Goal: Task Accomplishment & Management: Manage account settings

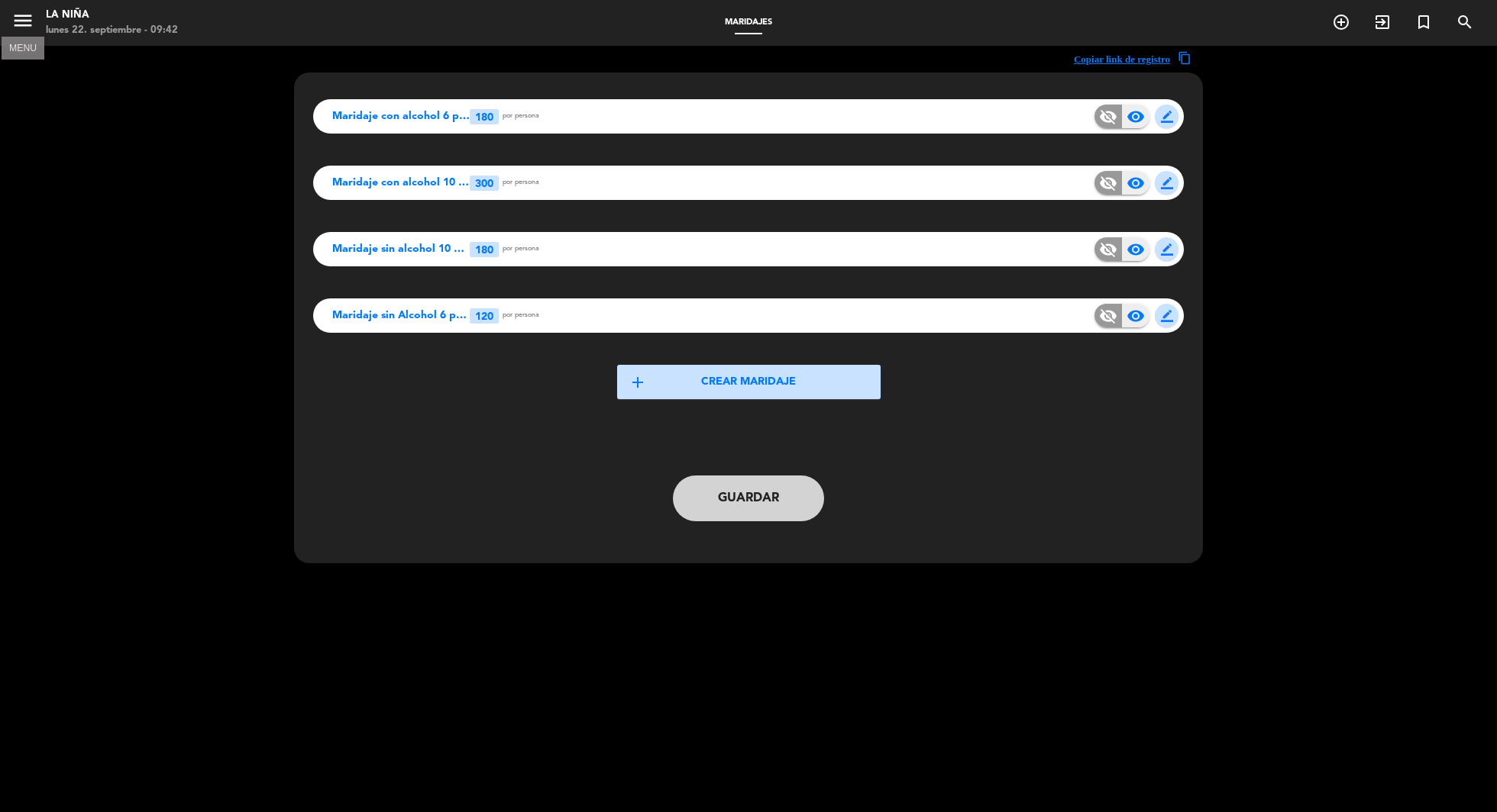
click at [31, 25] on icon "menu" at bounding box center [23, 21] width 23 height 23
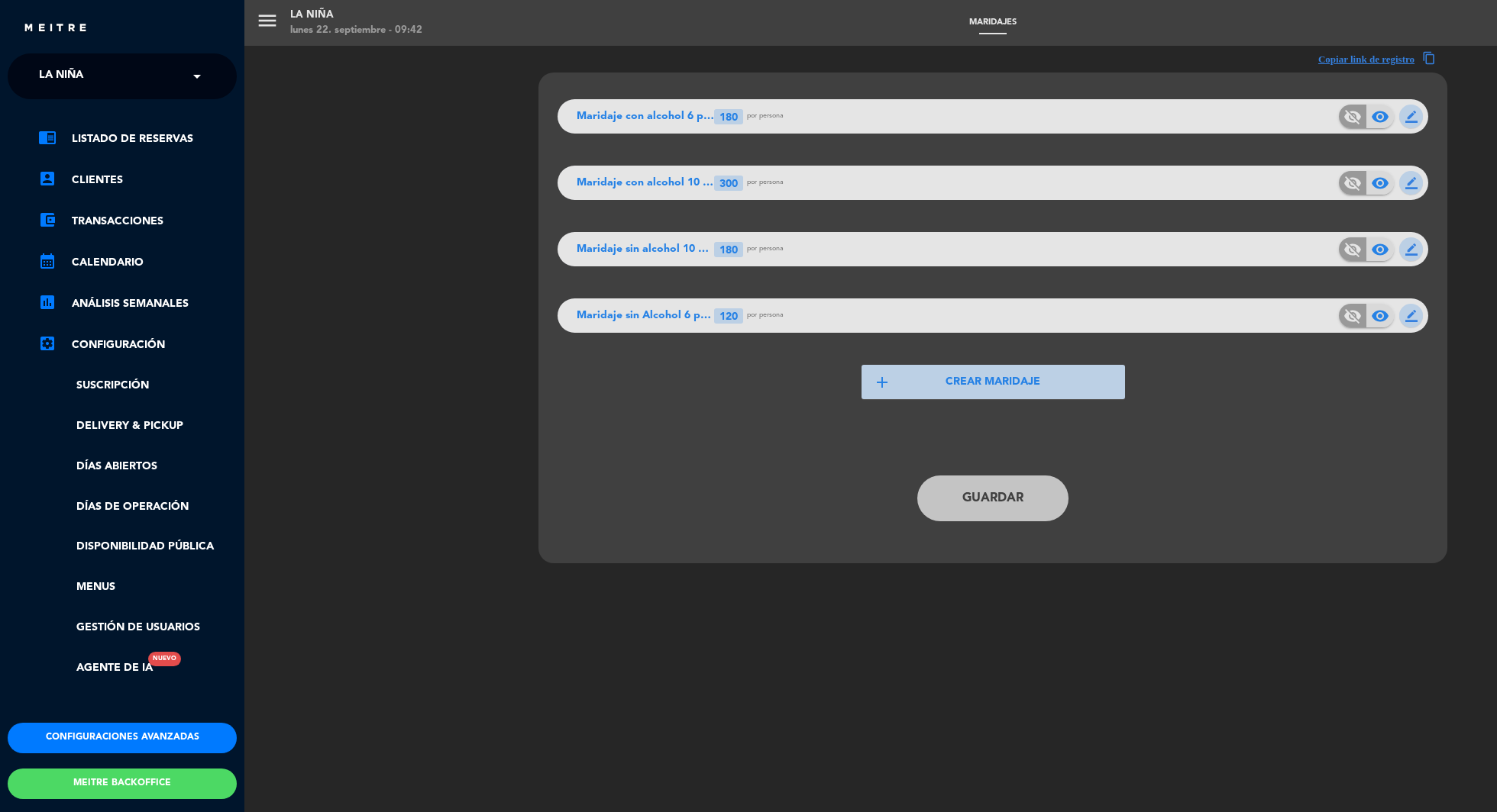
click at [188, 76] on span at bounding box center [201, 76] width 26 height 32
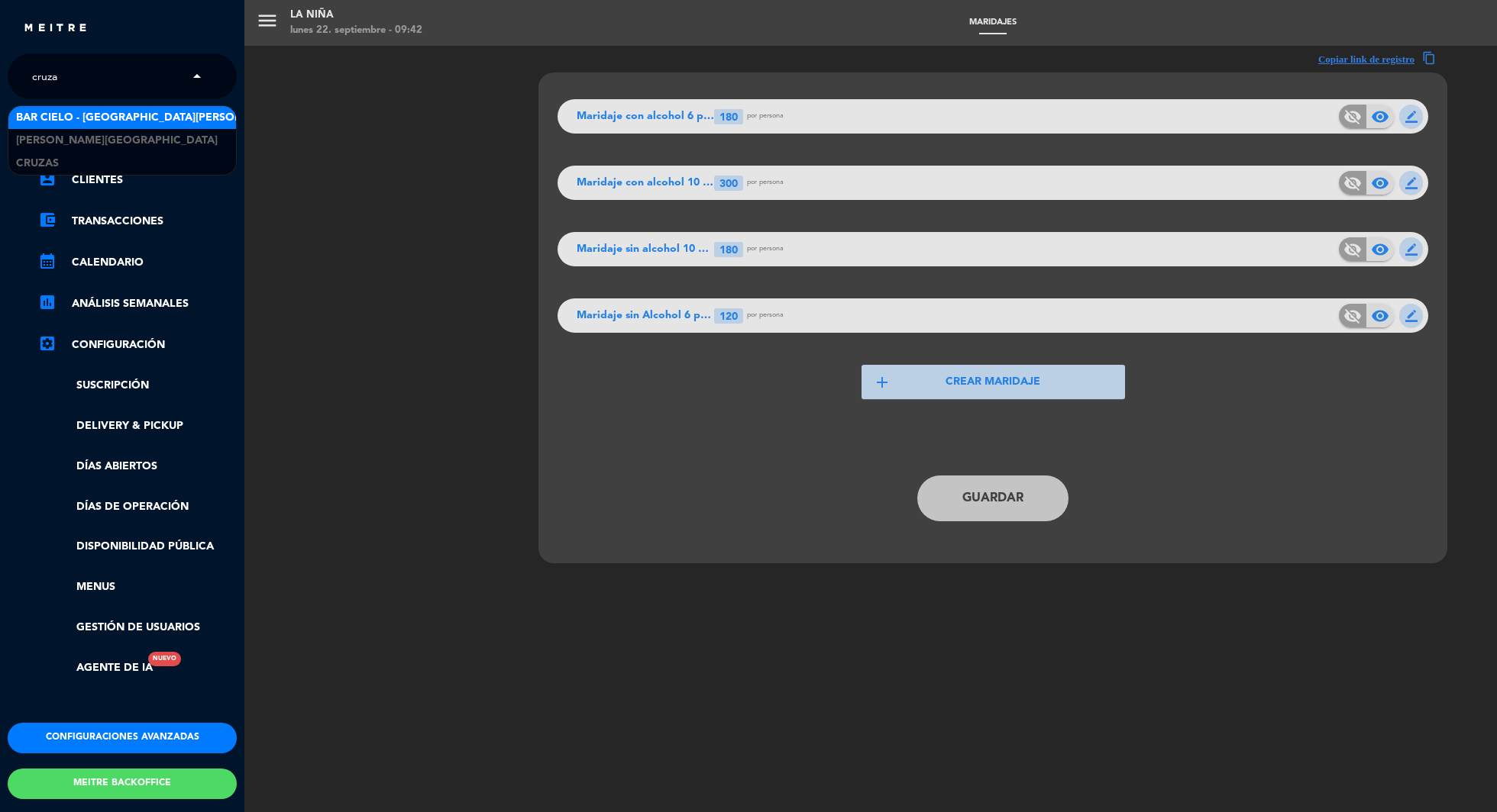
type input "cruzas"
click at [116, 117] on div "Cruzas" at bounding box center [122, 118] width 228 height 23
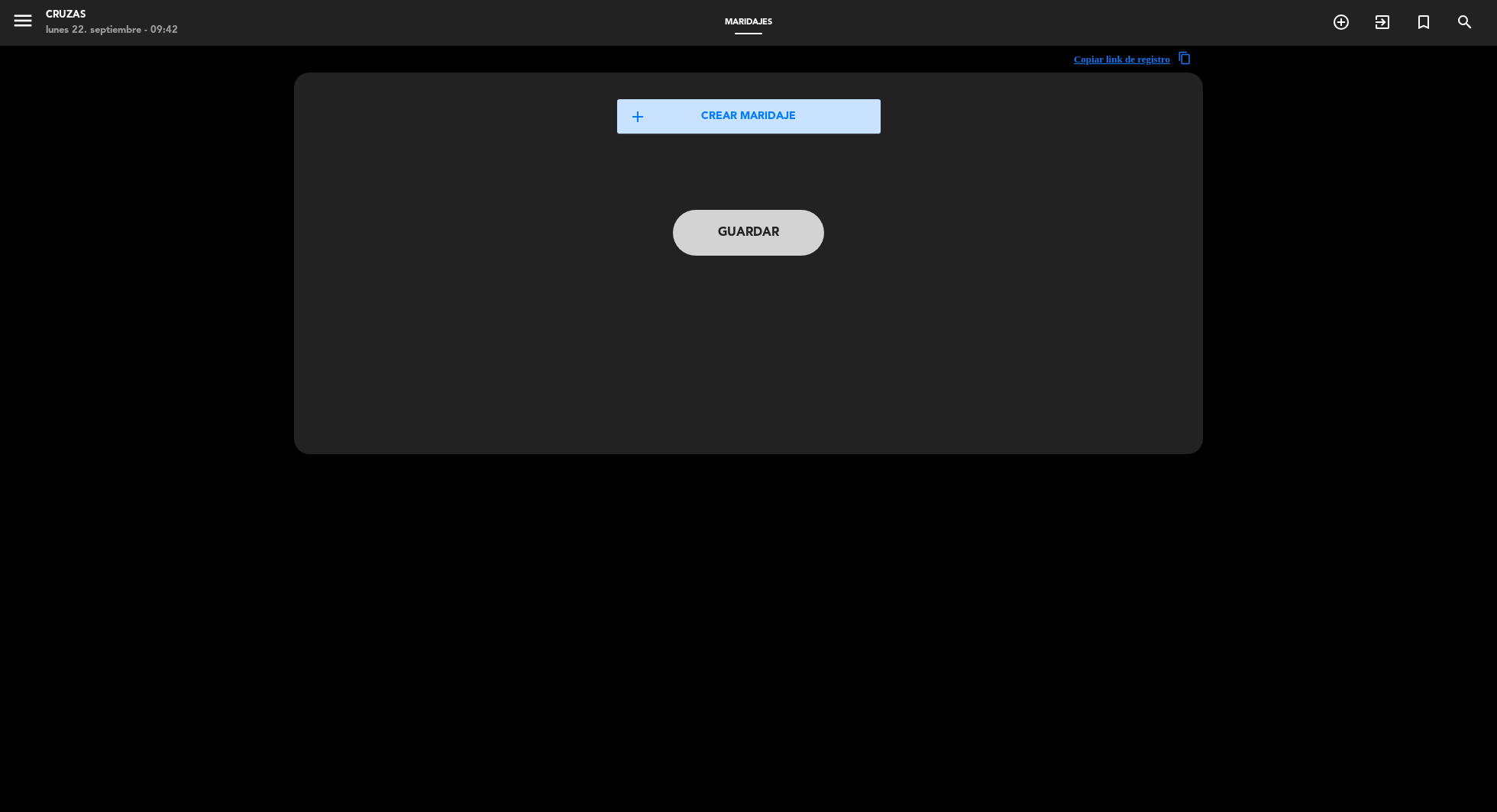
click at [36, 26] on span "menu" at bounding box center [29, 22] width 35 height 35
click at [26, 24] on icon "menu" at bounding box center [23, 21] width 23 height 23
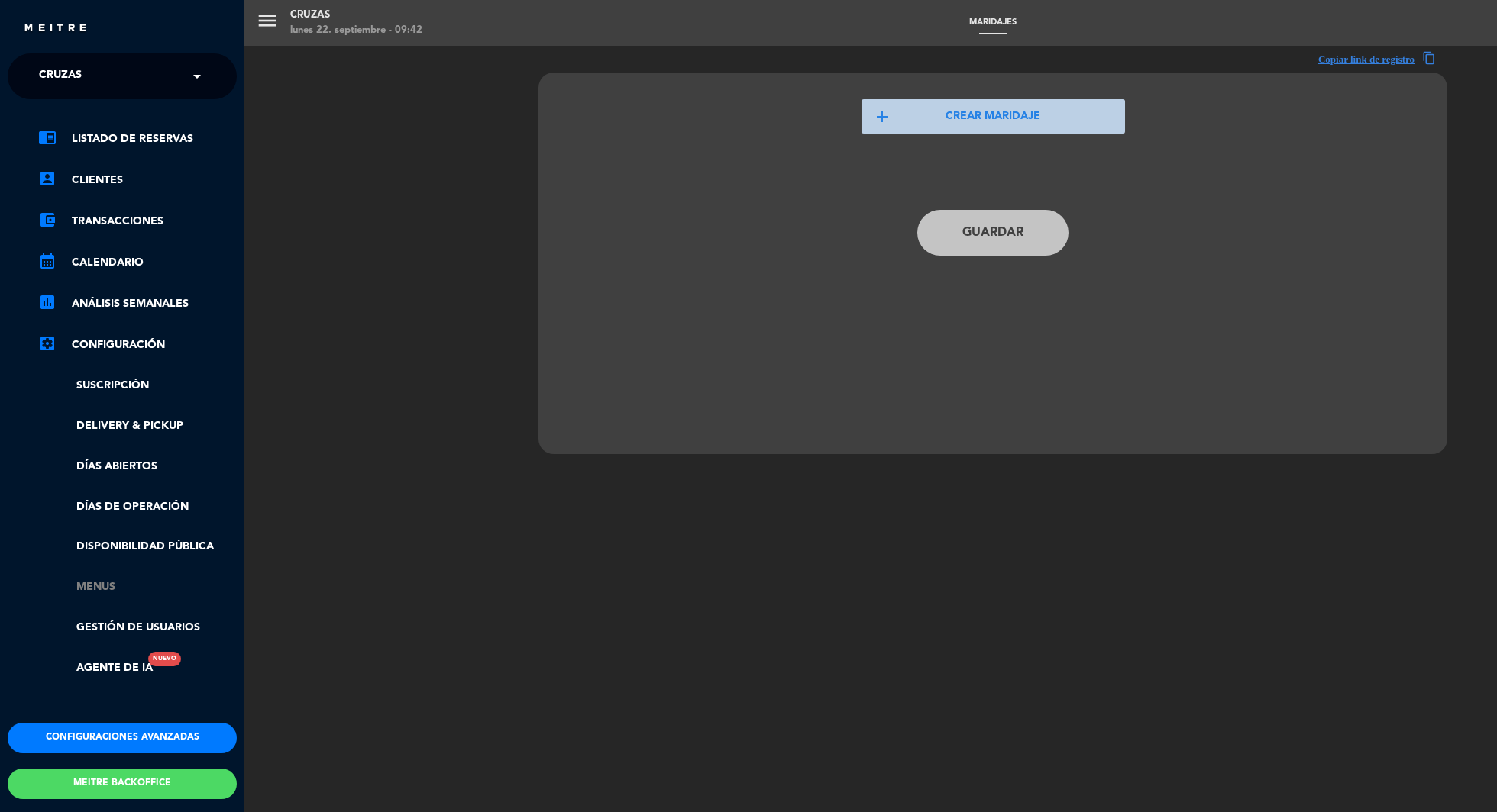
click at [103, 593] on link "Menus" at bounding box center [137, 587] width 198 height 17
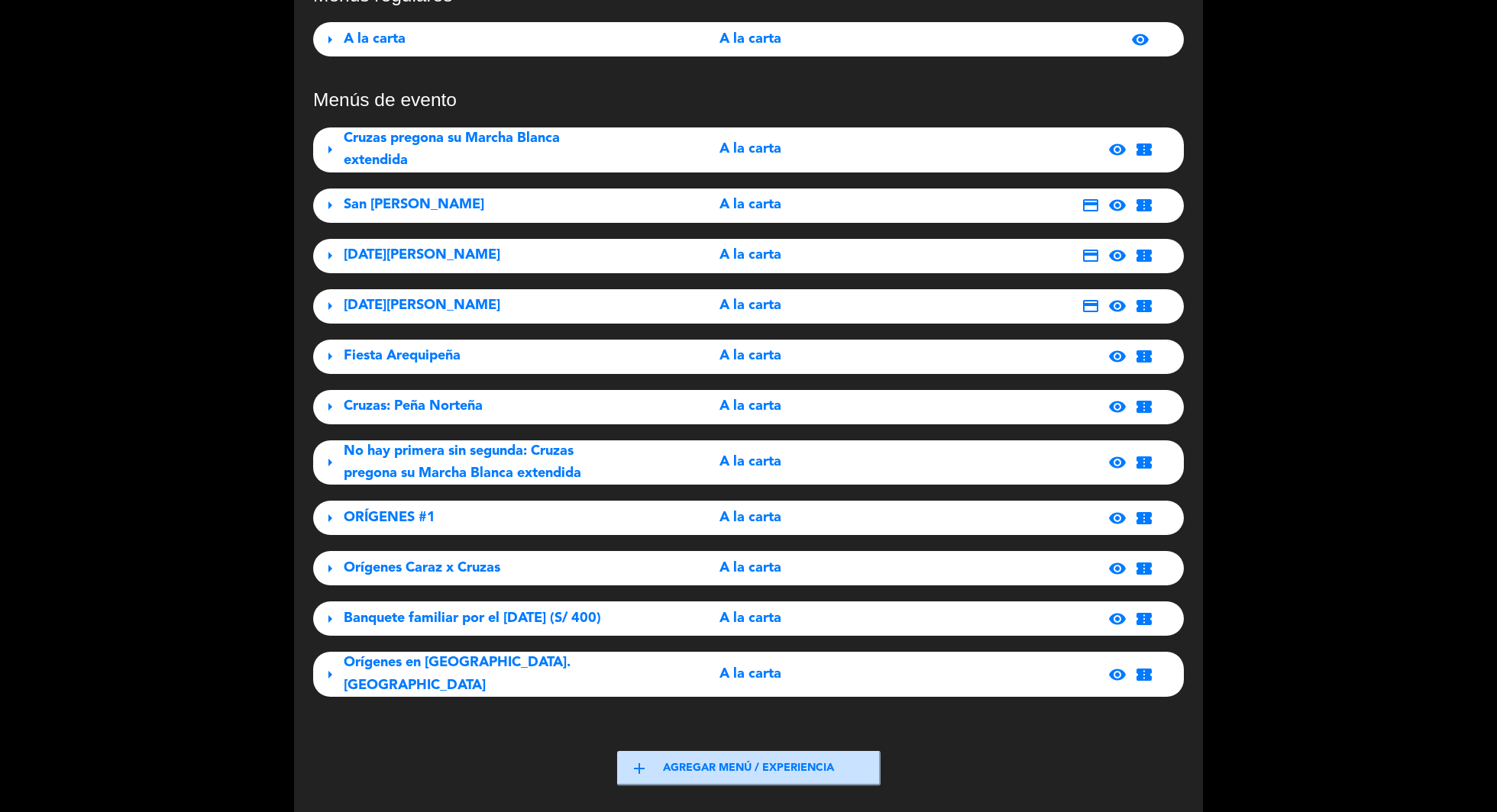
scroll to position [181, 0]
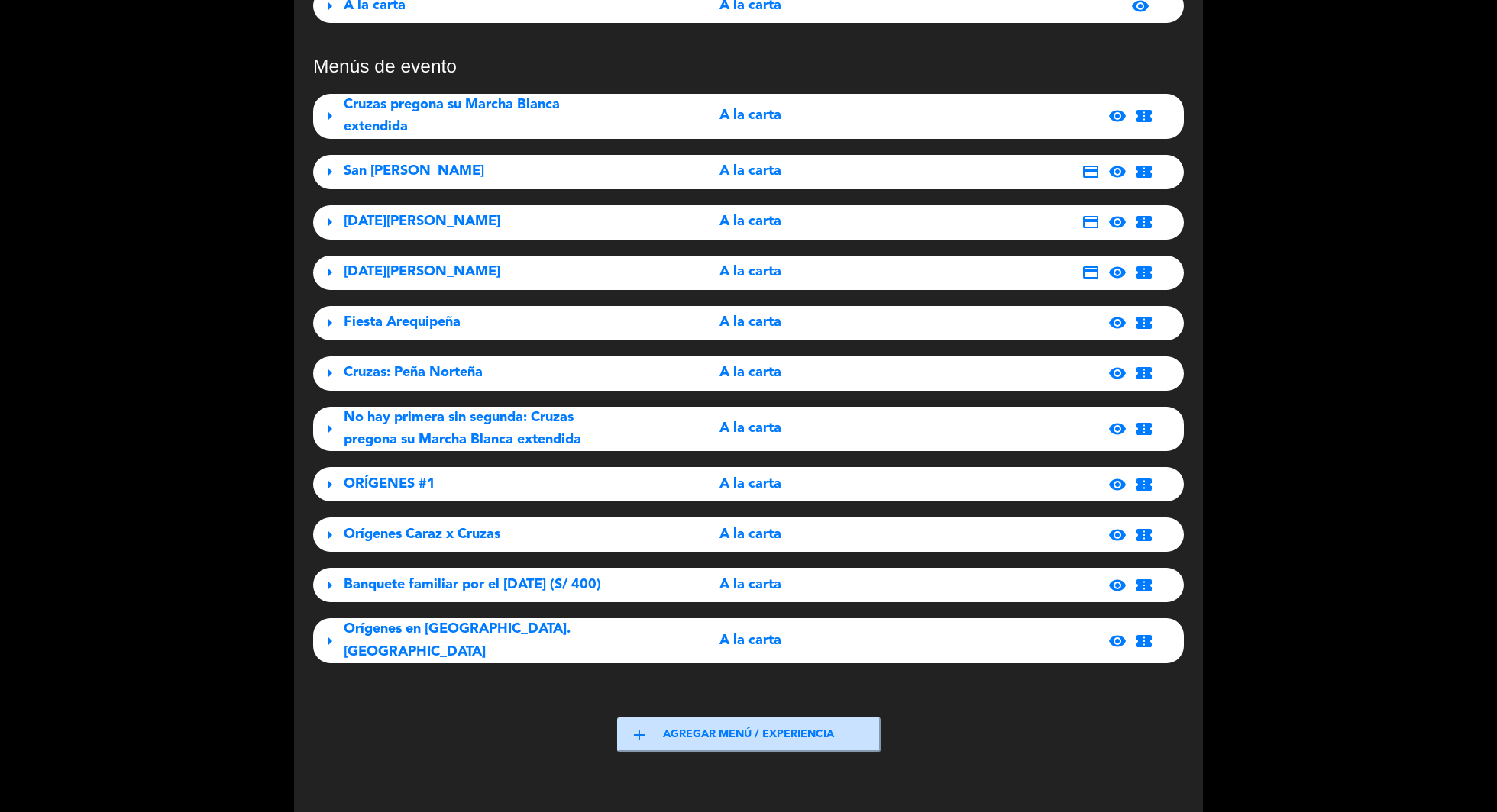
click at [468, 644] on span "Orígenes en [GEOGRAPHIC_DATA]. [GEOGRAPHIC_DATA]" at bounding box center [457, 640] width 227 height 35
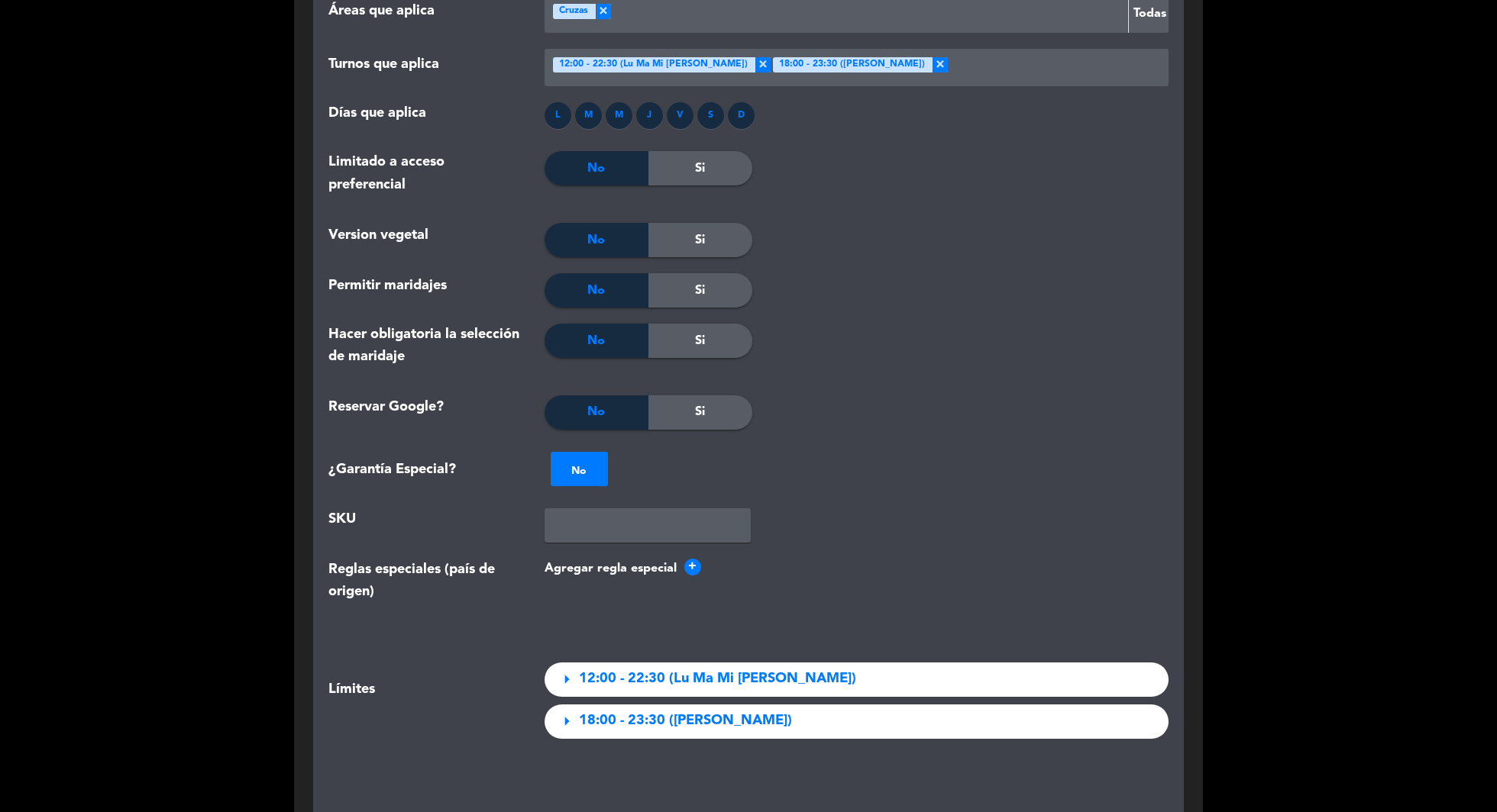
scroll to position [2467, 0]
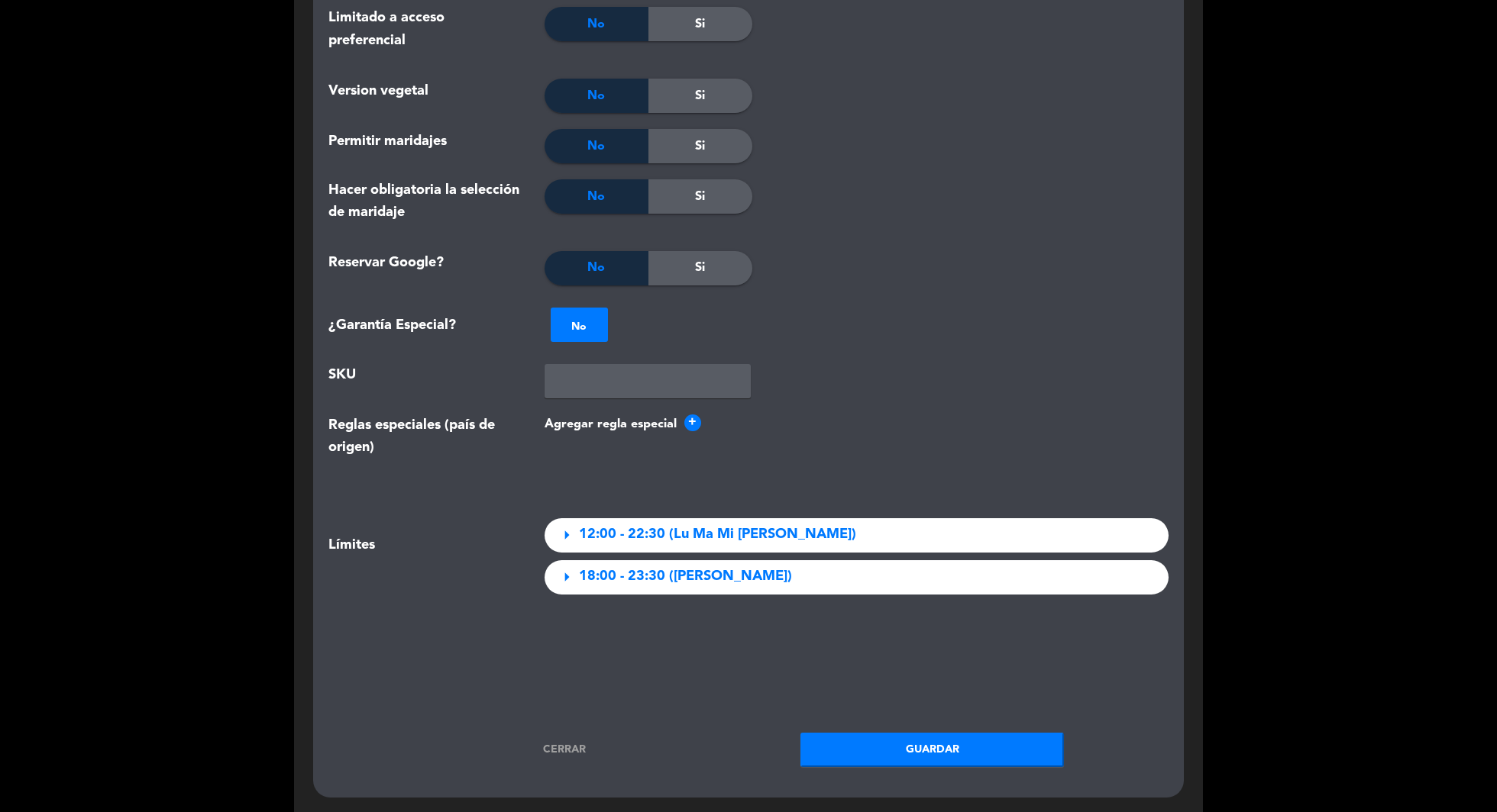
click at [594, 308] on div "NO No ×" at bounding box center [579, 325] width 57 height 35
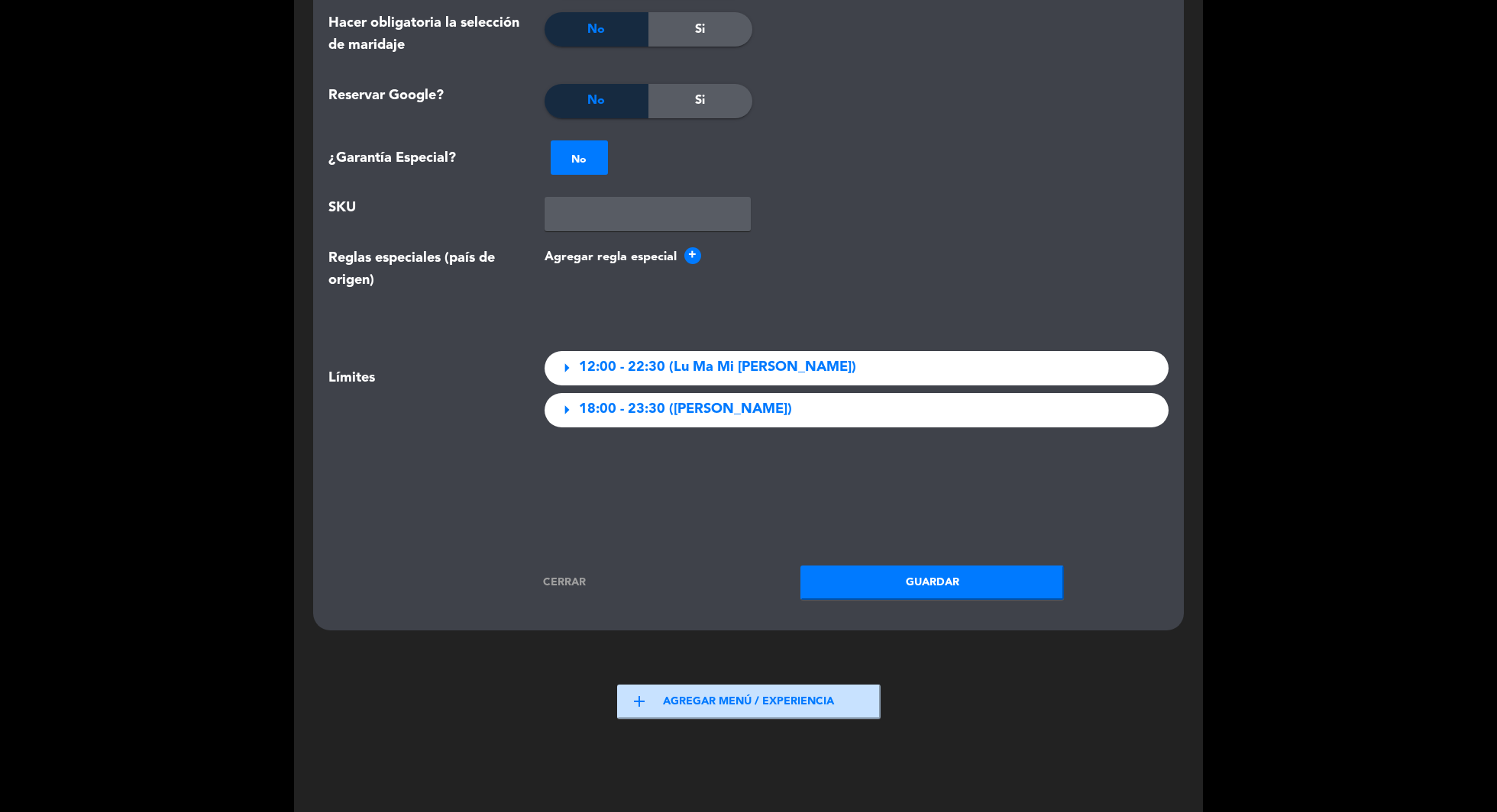
click at [574, 574] on link "Cerrar" at bounding box center [564, 582] width 263 height 17
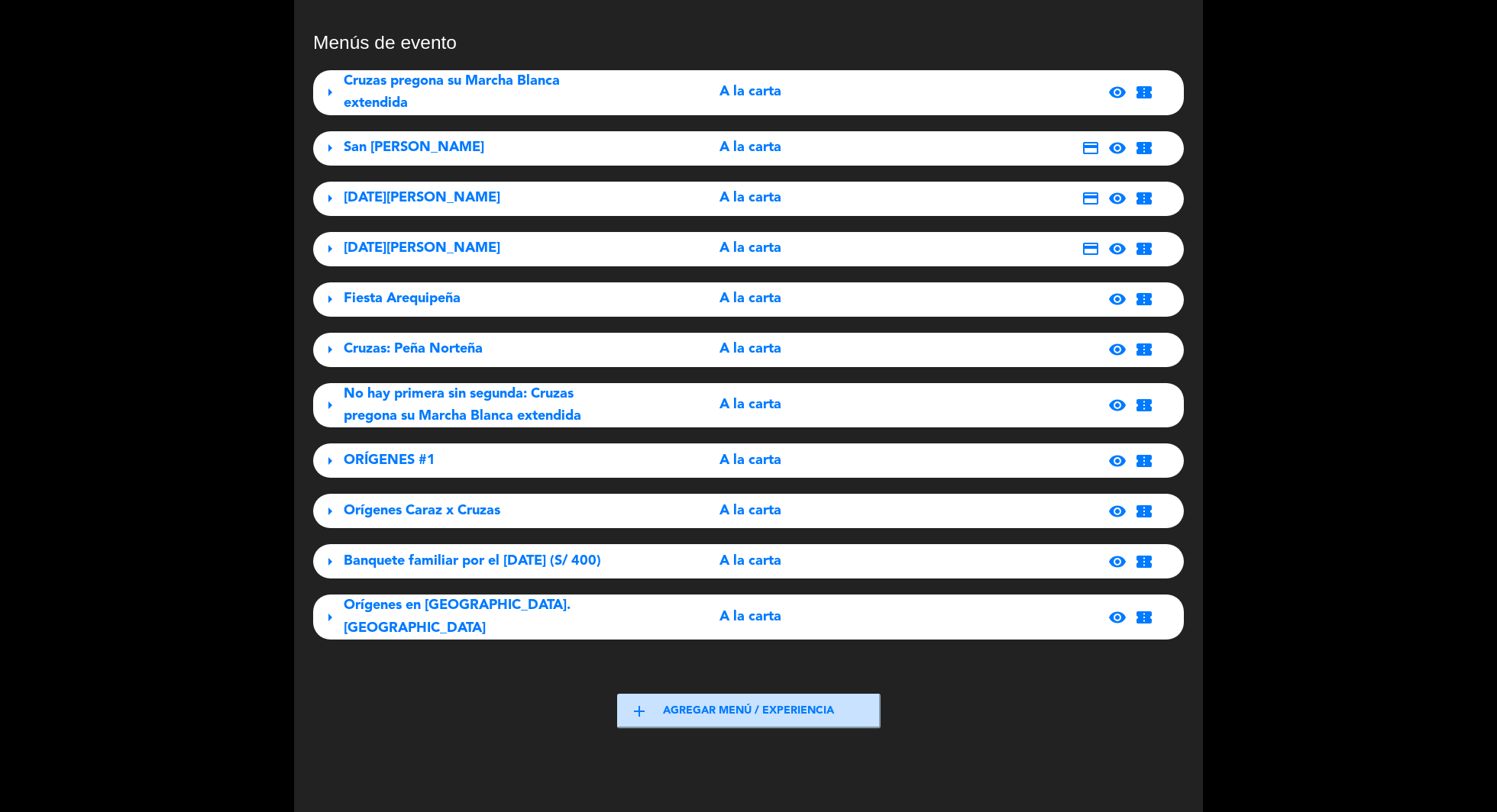
scroll to position [0, 0]
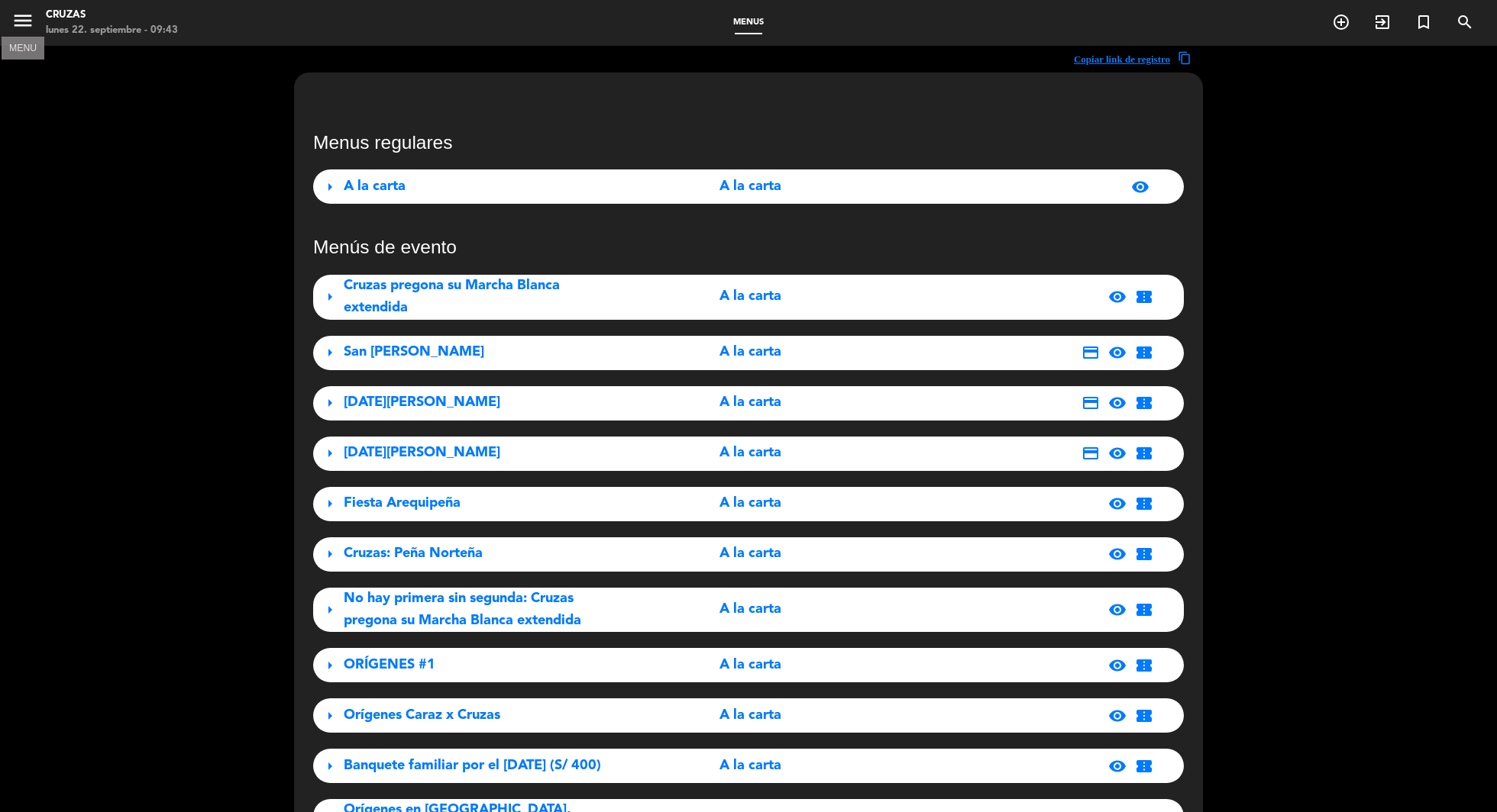
click at [28, 20] on icon "menu" at bounding box center [23, 21] width 23 height 23
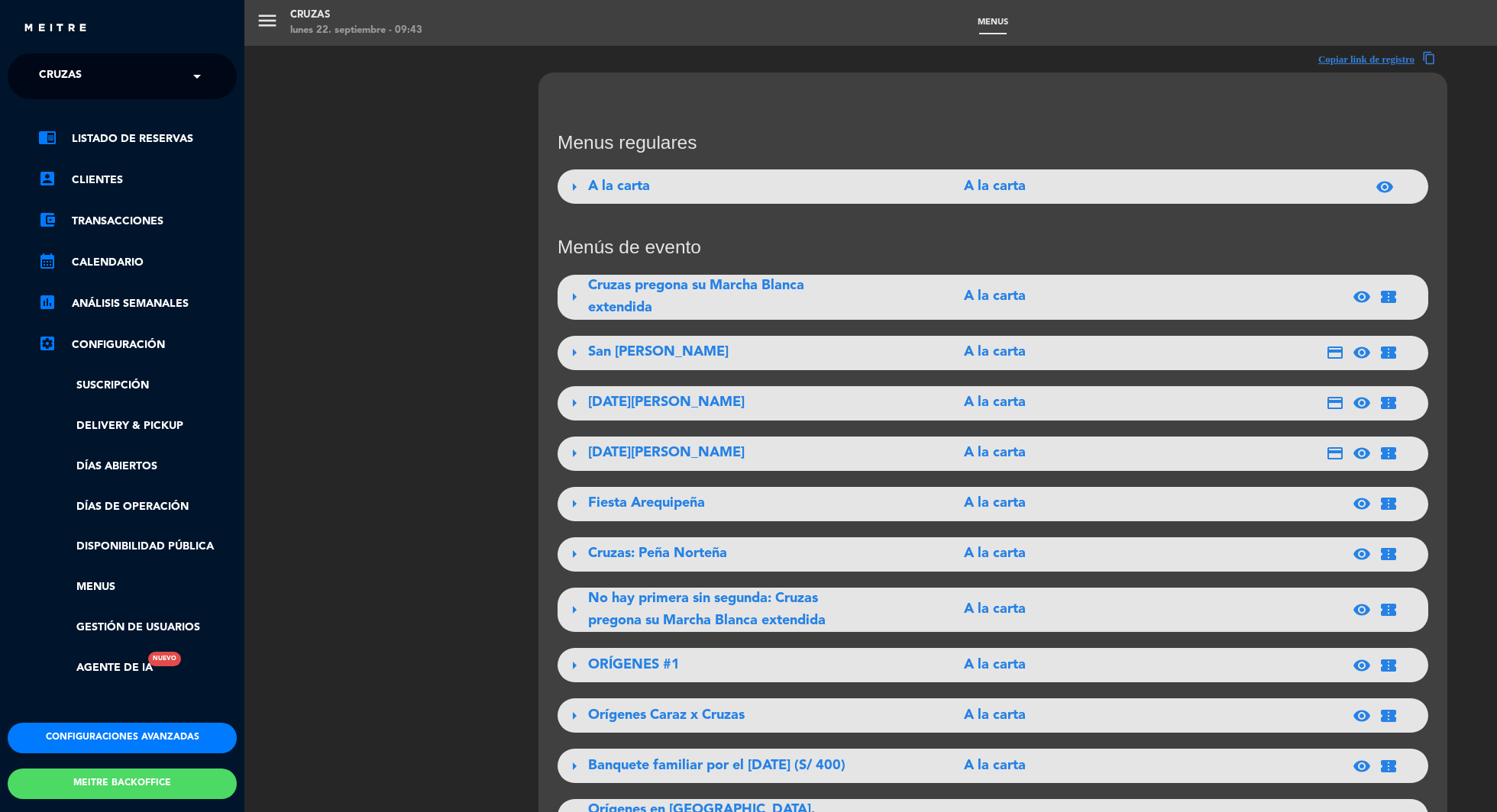
click at [94, 730] on button "Configuraciones avanzadas" at bounding box center [121, 738] width 229 height 31
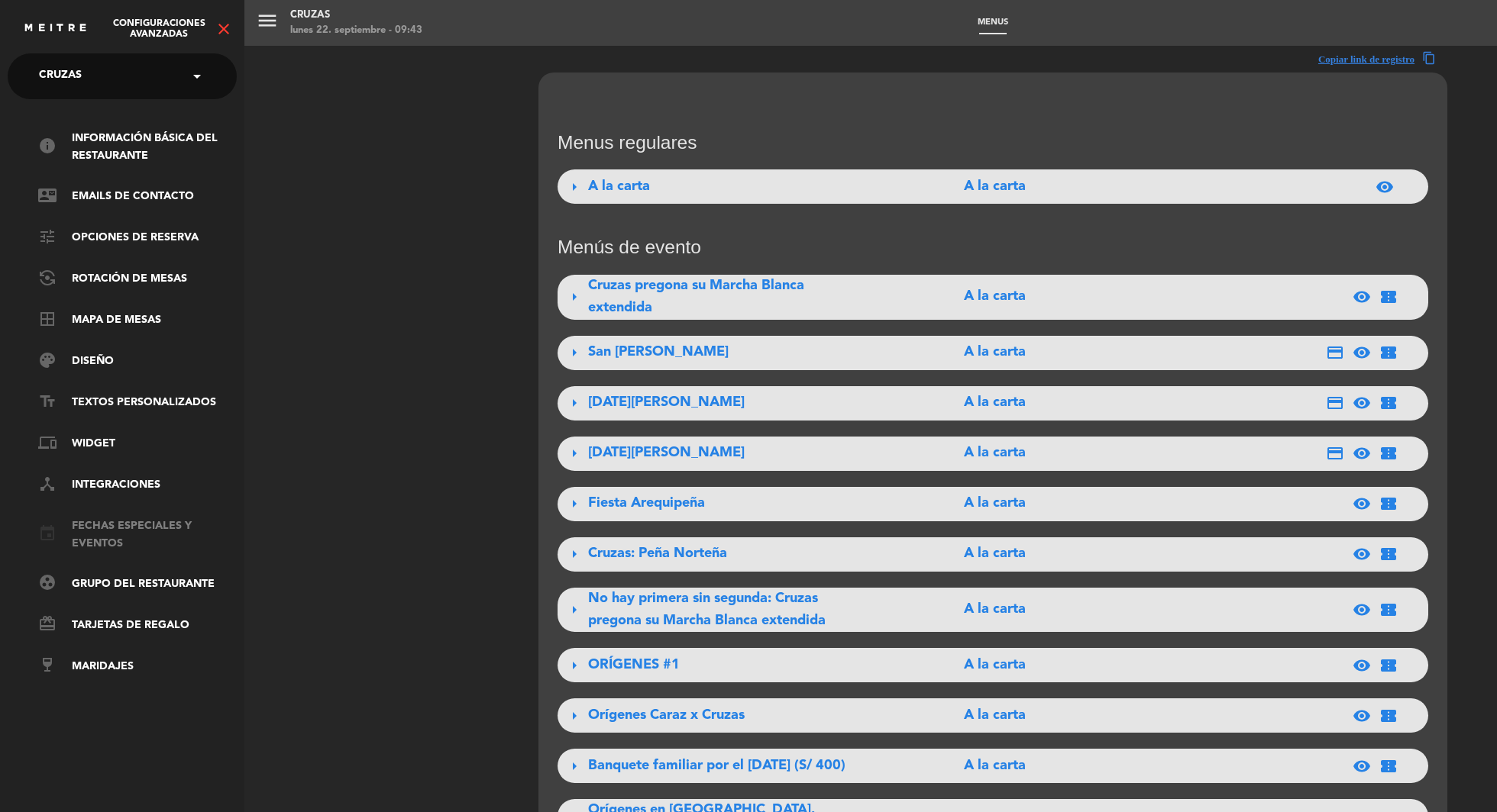
click at [117, 522] on link "event Fechas especiales y eventos" at bounding box center [137, 535] width 198 height 35
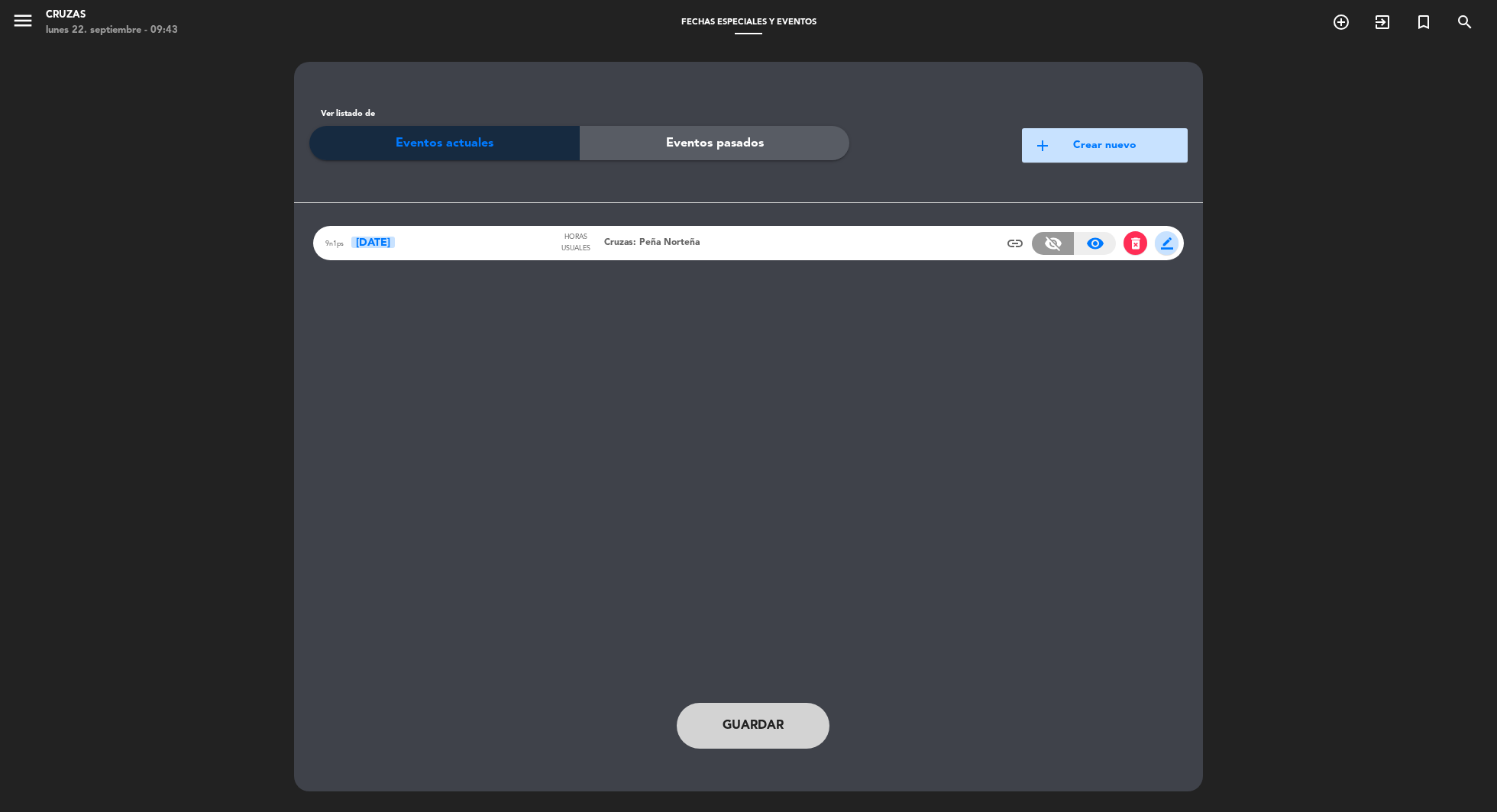
click at [1168, 243] on span "border_color" at bounding box center [1167, 243] width 12 height 12
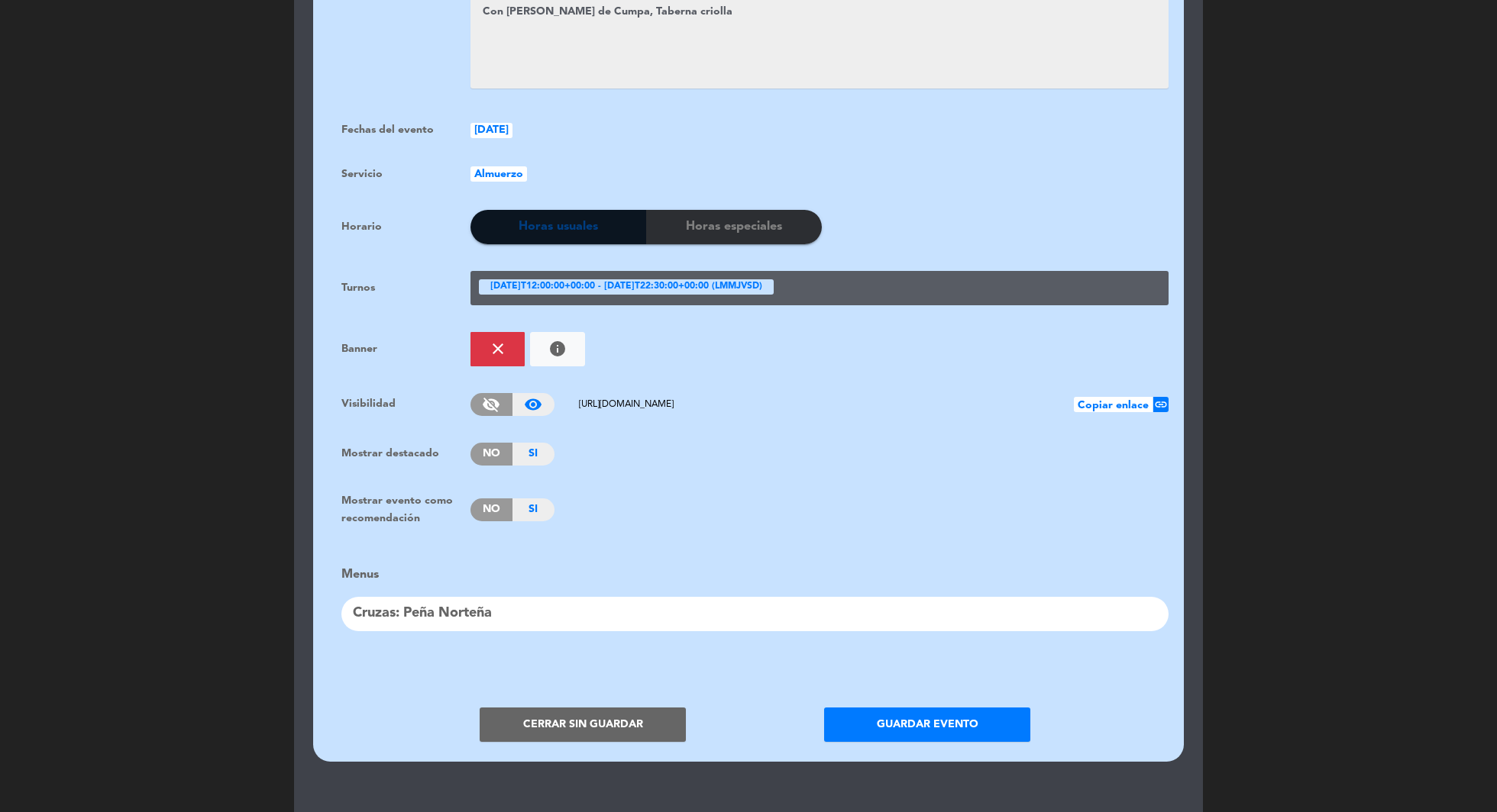
scroll to position [853, 0]
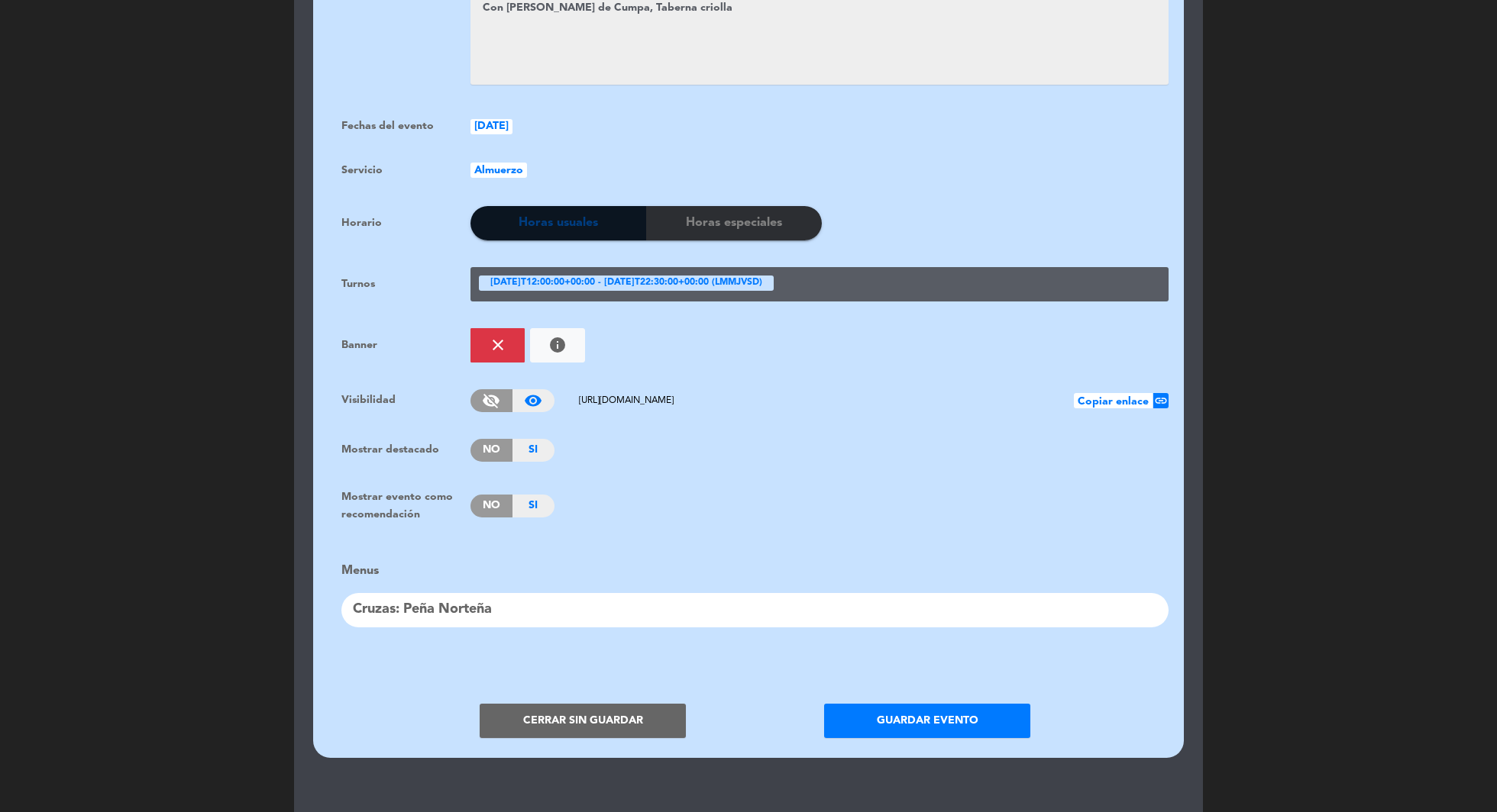
click at [505, 604] on div "Cruzas: Peña Norteña" at bounding box center [755, 611] width 827 height 35
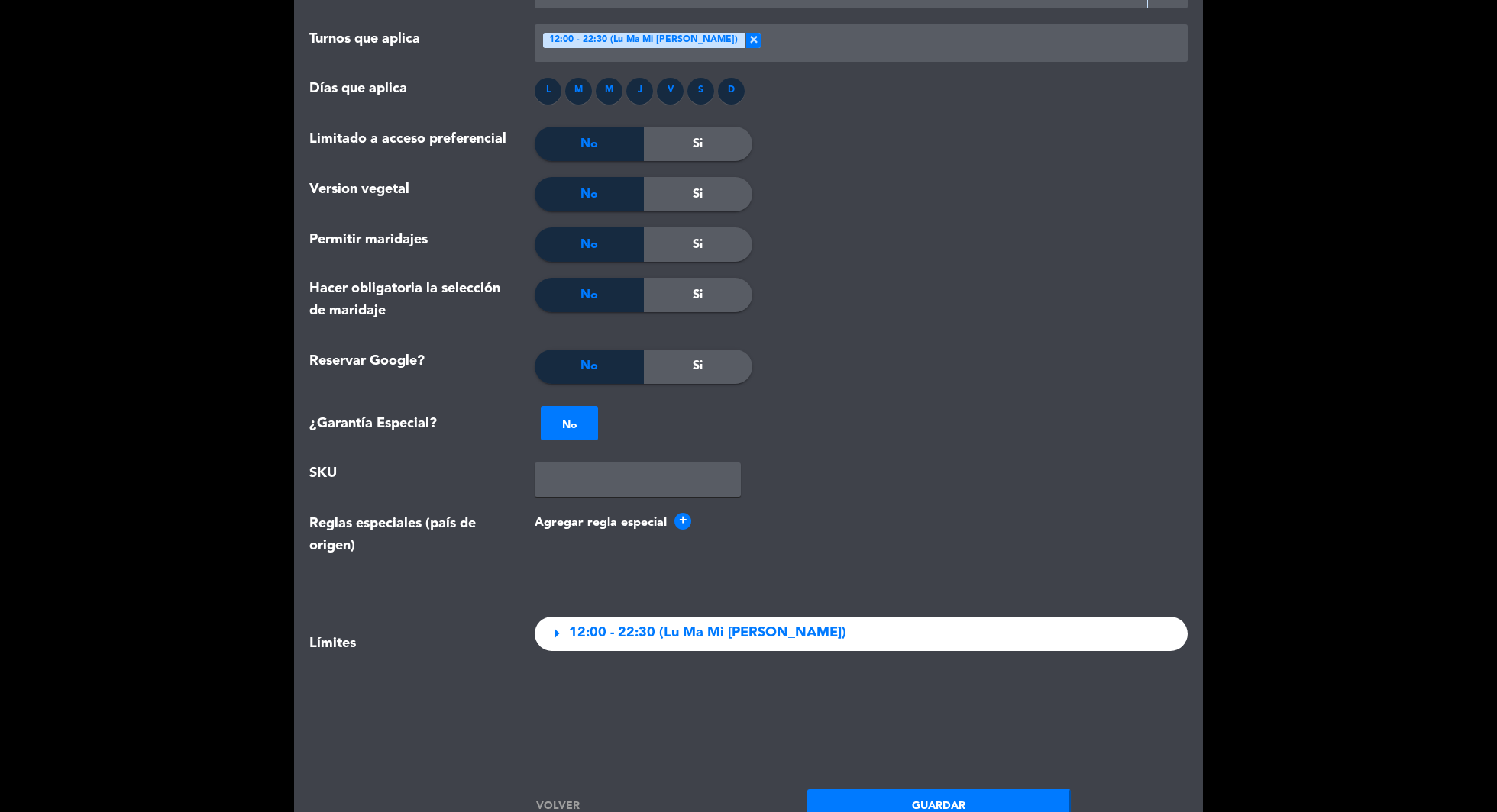
scroll to position [1433, 0]
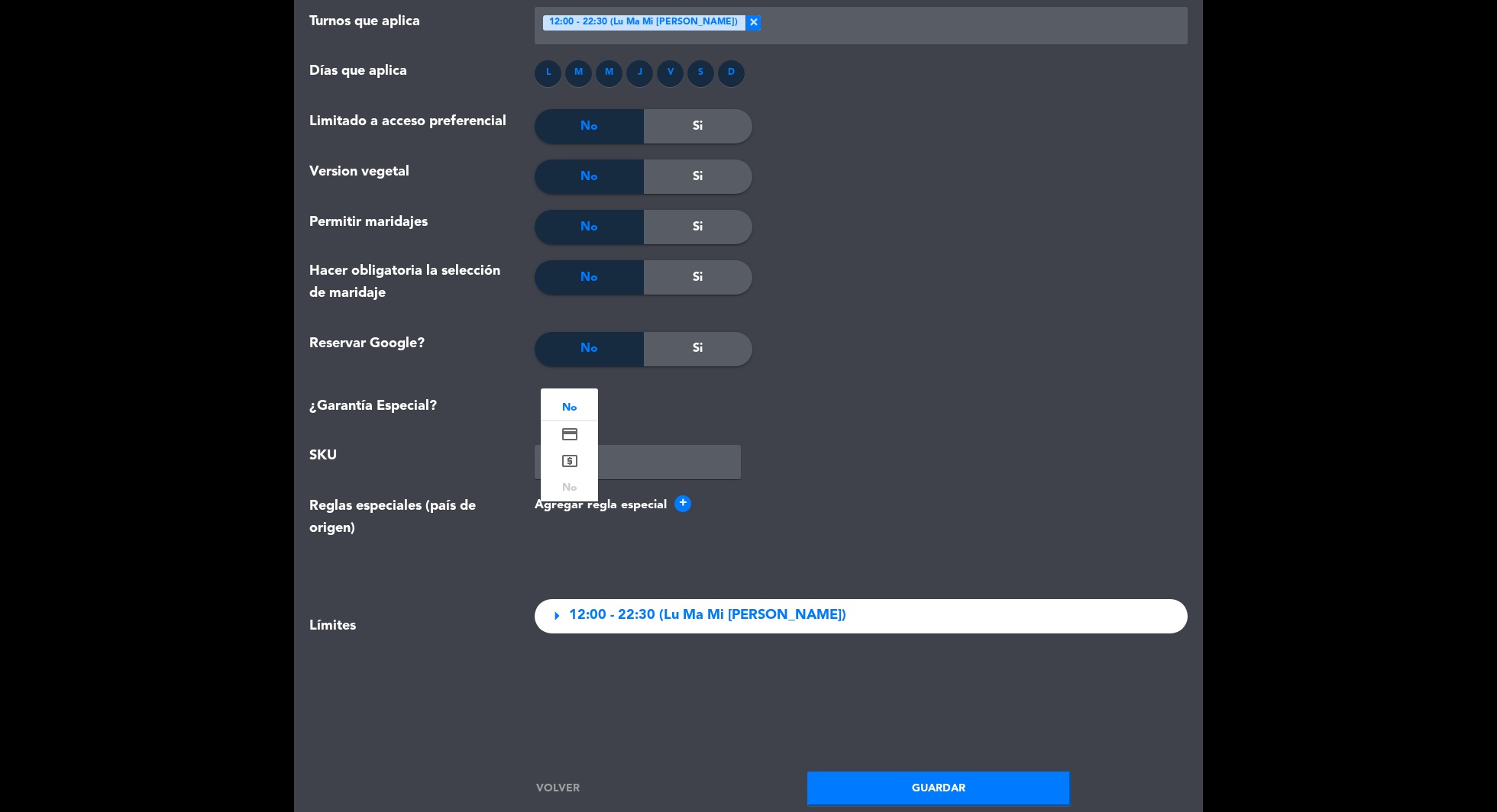
click at [578, 409] on div at bounding box center [569, 405] width 57 height 17
click at [573, 427] on icon "credit_card" at bounding box center [570, 434] width 18 height 18
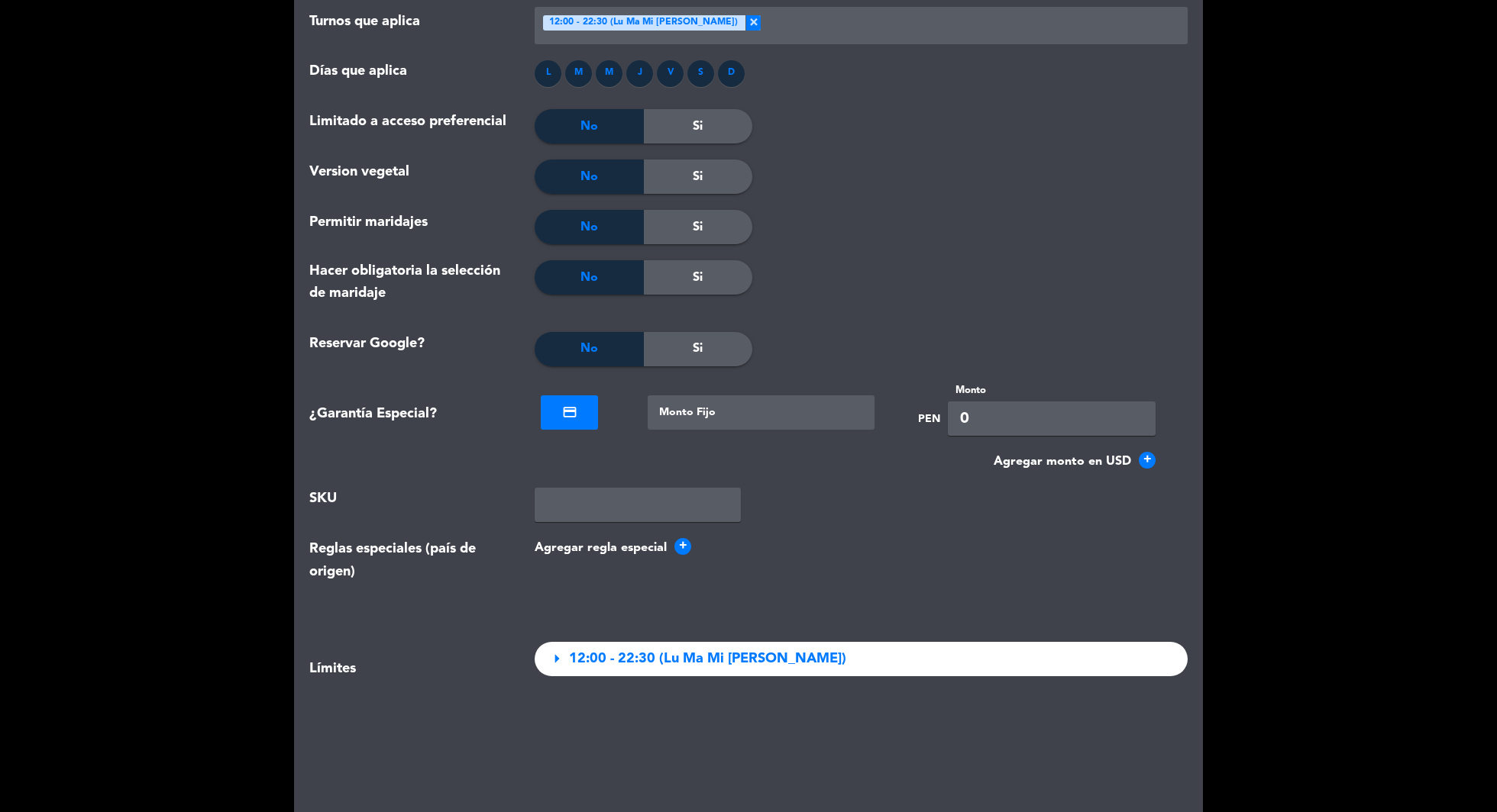
click at [1018, 415] on input "0" at bounding box center [1052, 418] width 208 height 35
type input "50"
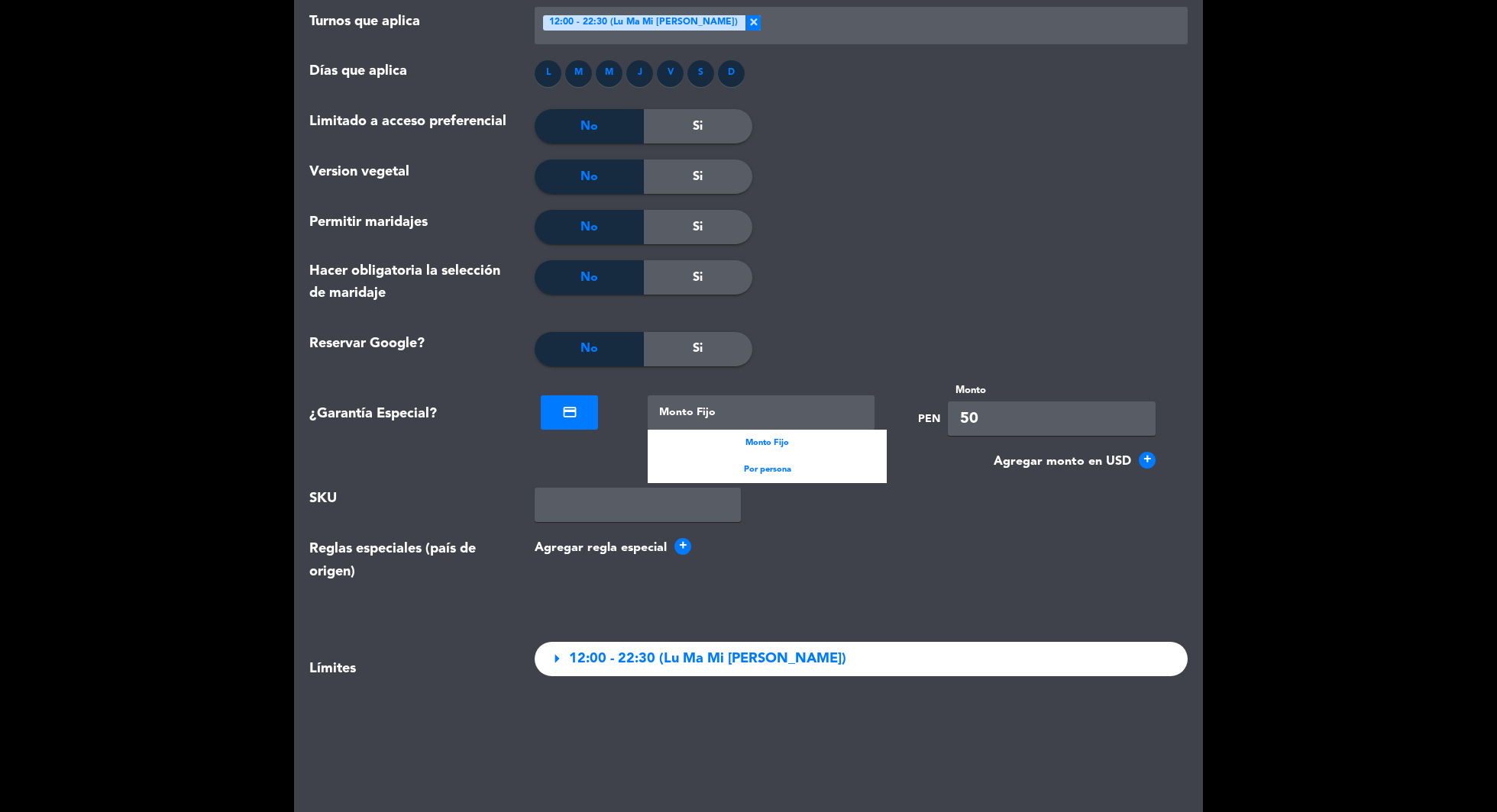
click at [817, 413] on div at bounding box center [760, 413] width 227 height 35
click at [785, 466] on span "Por persona" at bounding box center [767, 470] width 47 height 14
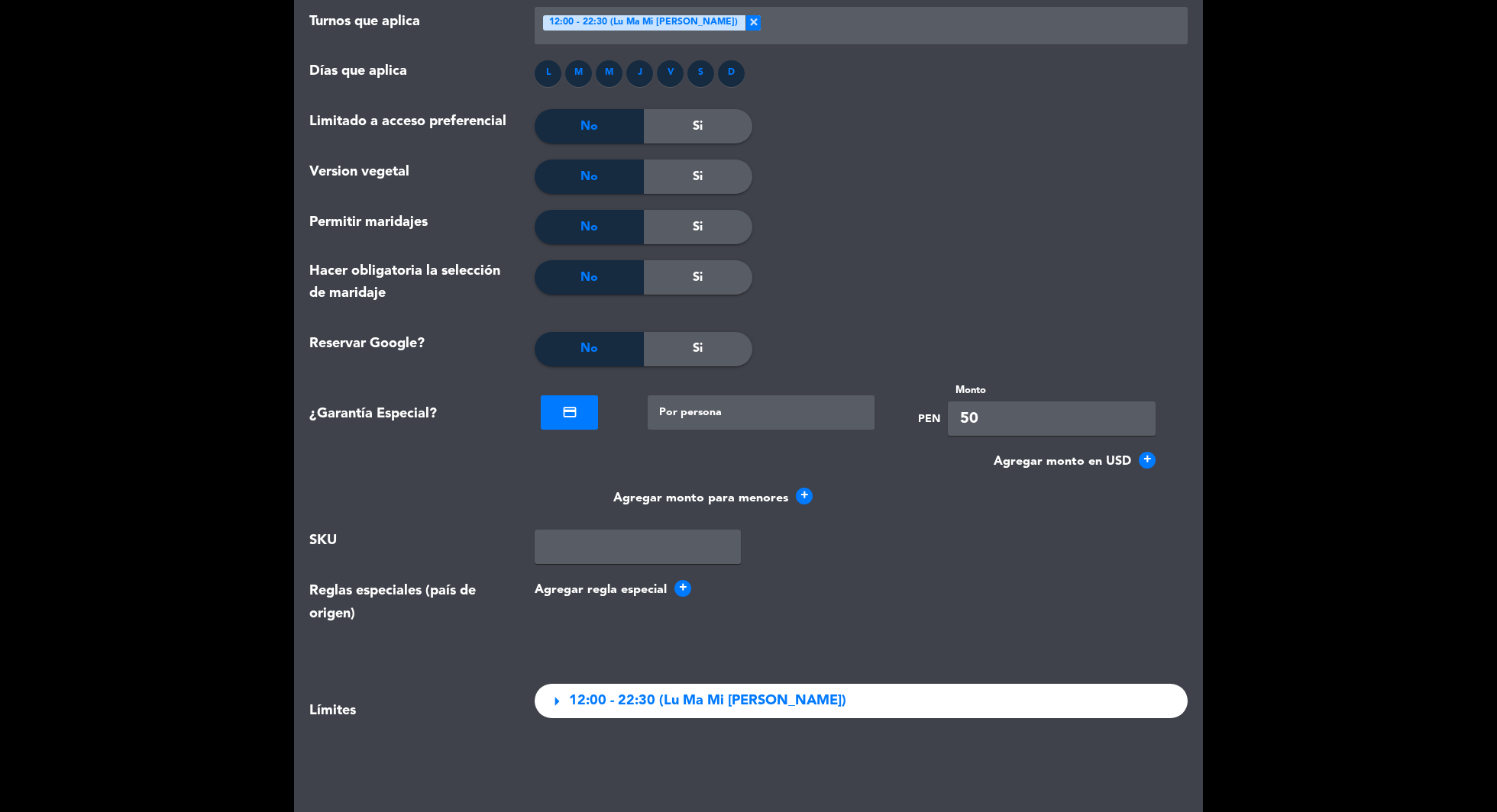
click at [884, 522] on div "Agregar monto para menores +" at bounding box center [748, 508] width 901 height 42
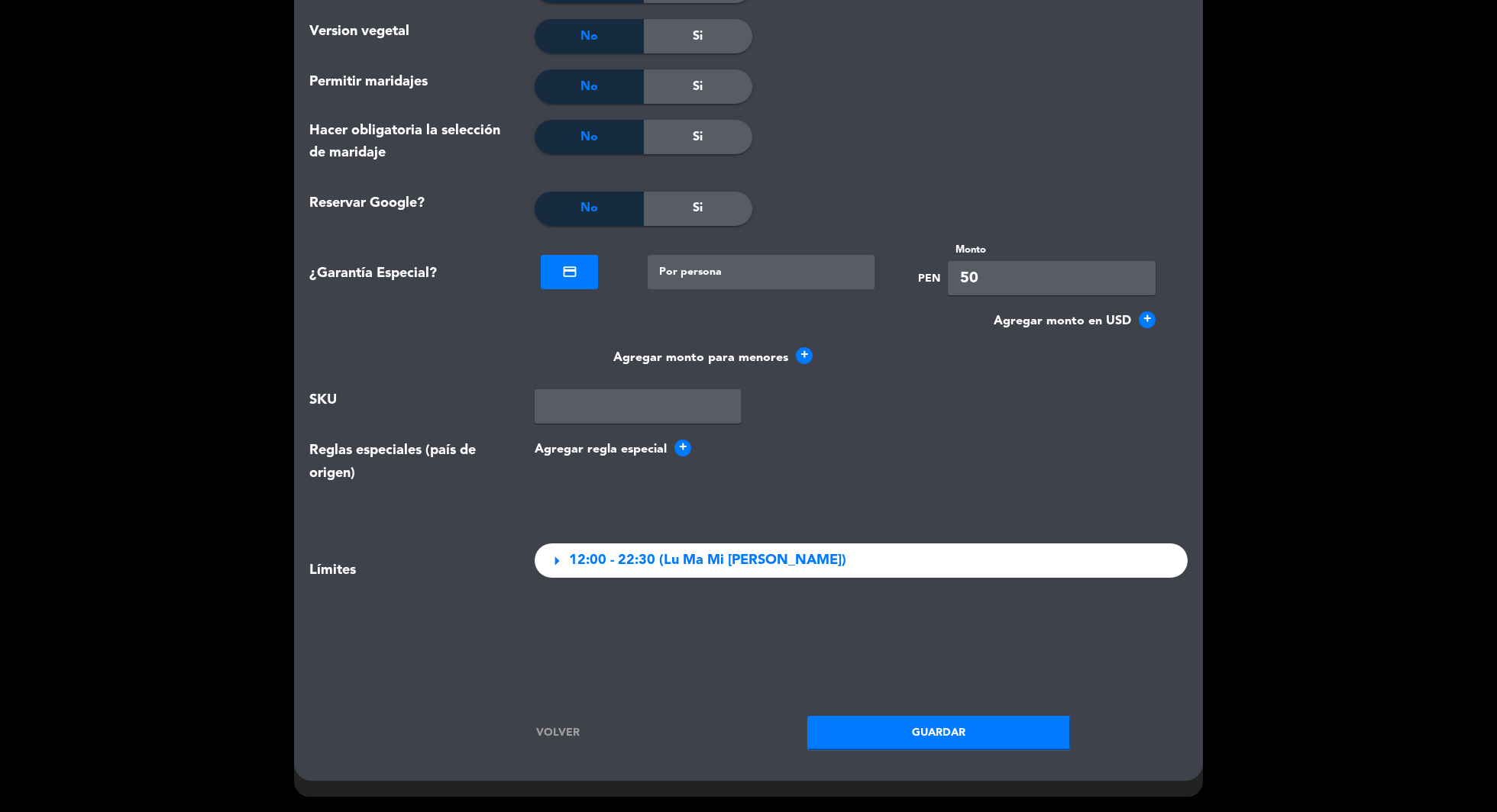
click at [900, 725] on button "Guardar" at bounding box center [939, 733] width 263 height 35
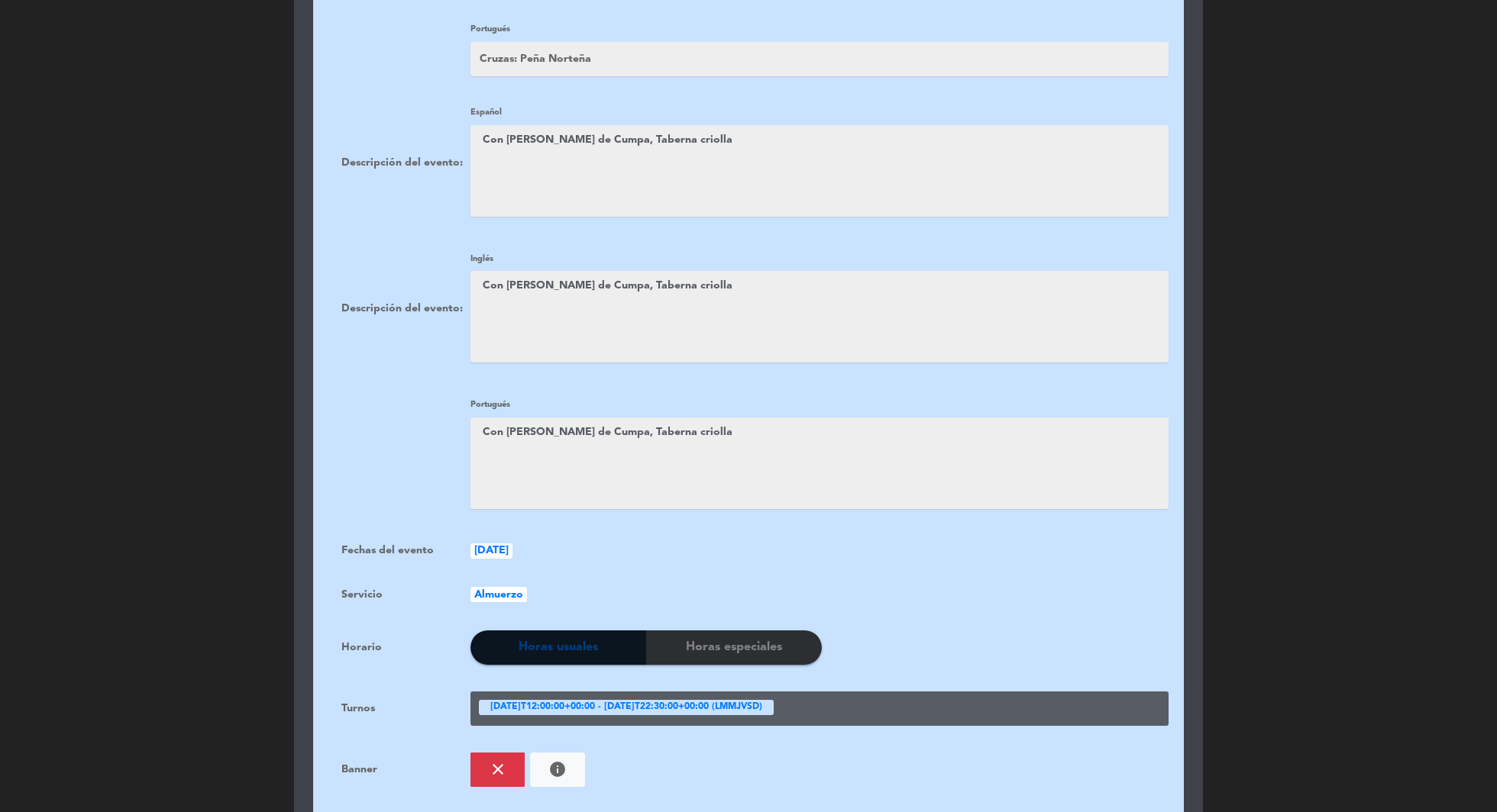
scroll to position [950, 0]
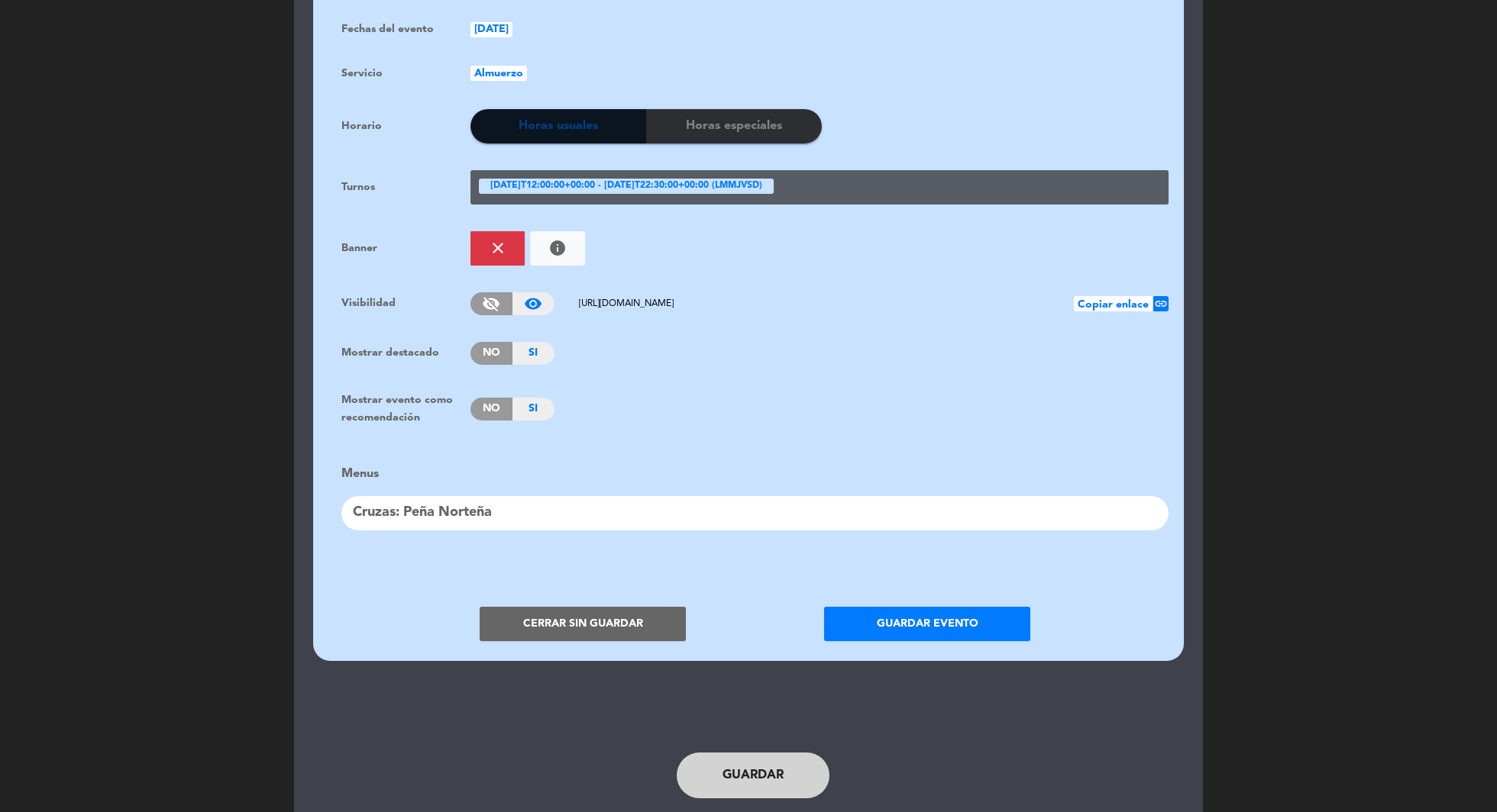
click at [930, 617] on button "Guardar evento" at bounding box center [927, 624] width 206 height 35
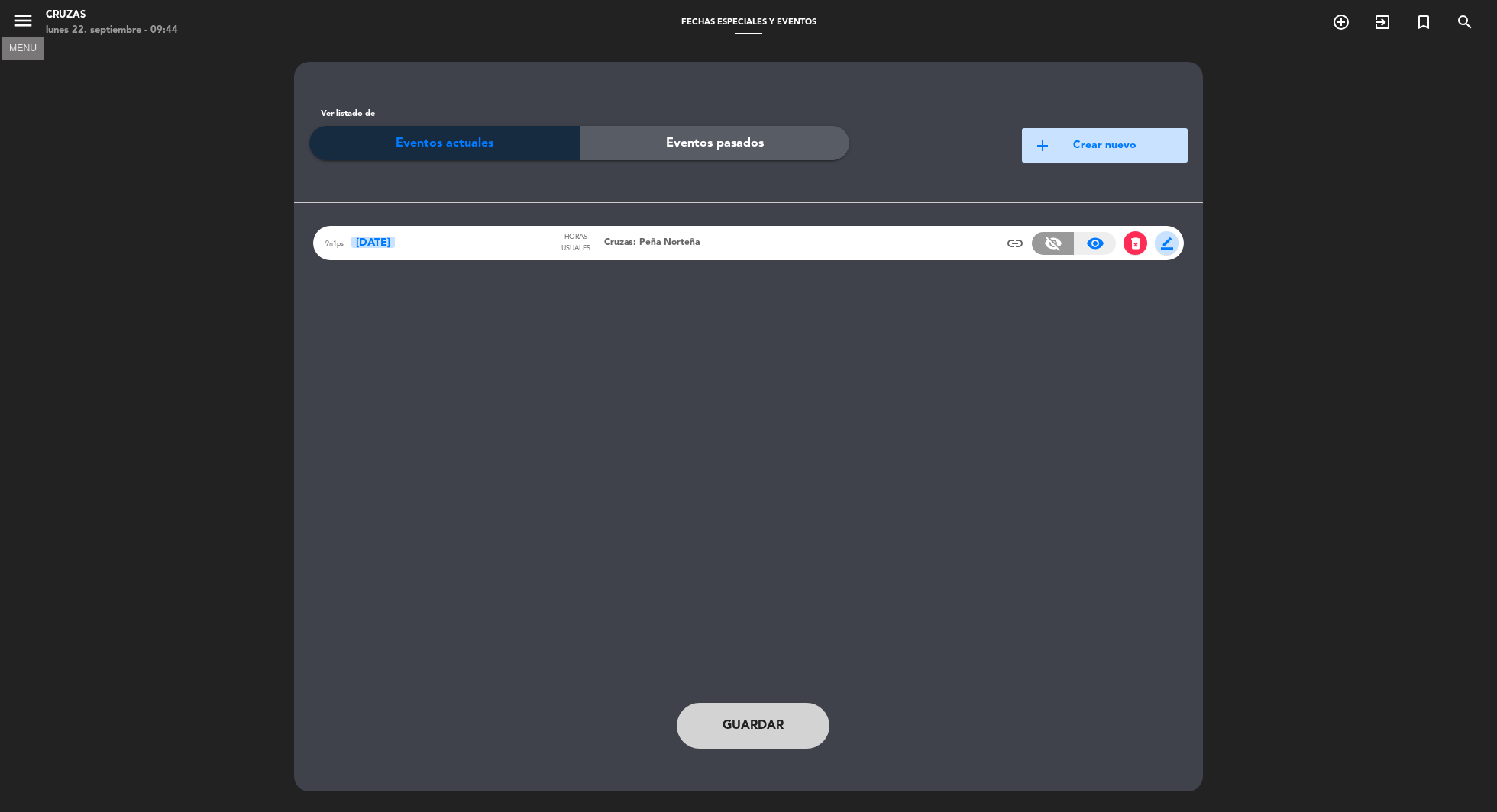
click at [26, 18] on icon "menu" at bounding box center [23, 21] width 23 height 23
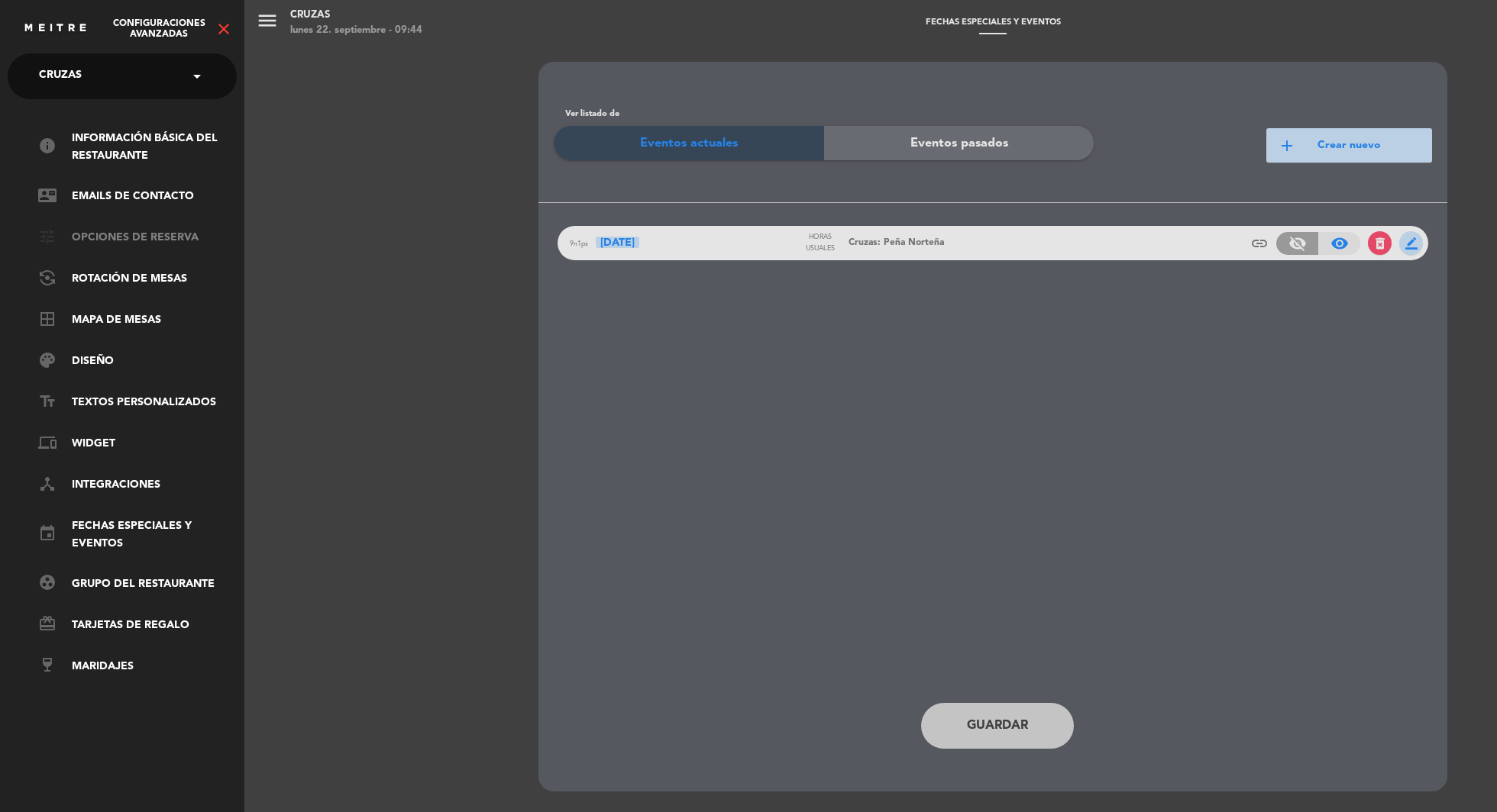
click at [133, 236] on link "tune Opciones de reserva" at bounding box center [137, 238] width 198 height 18
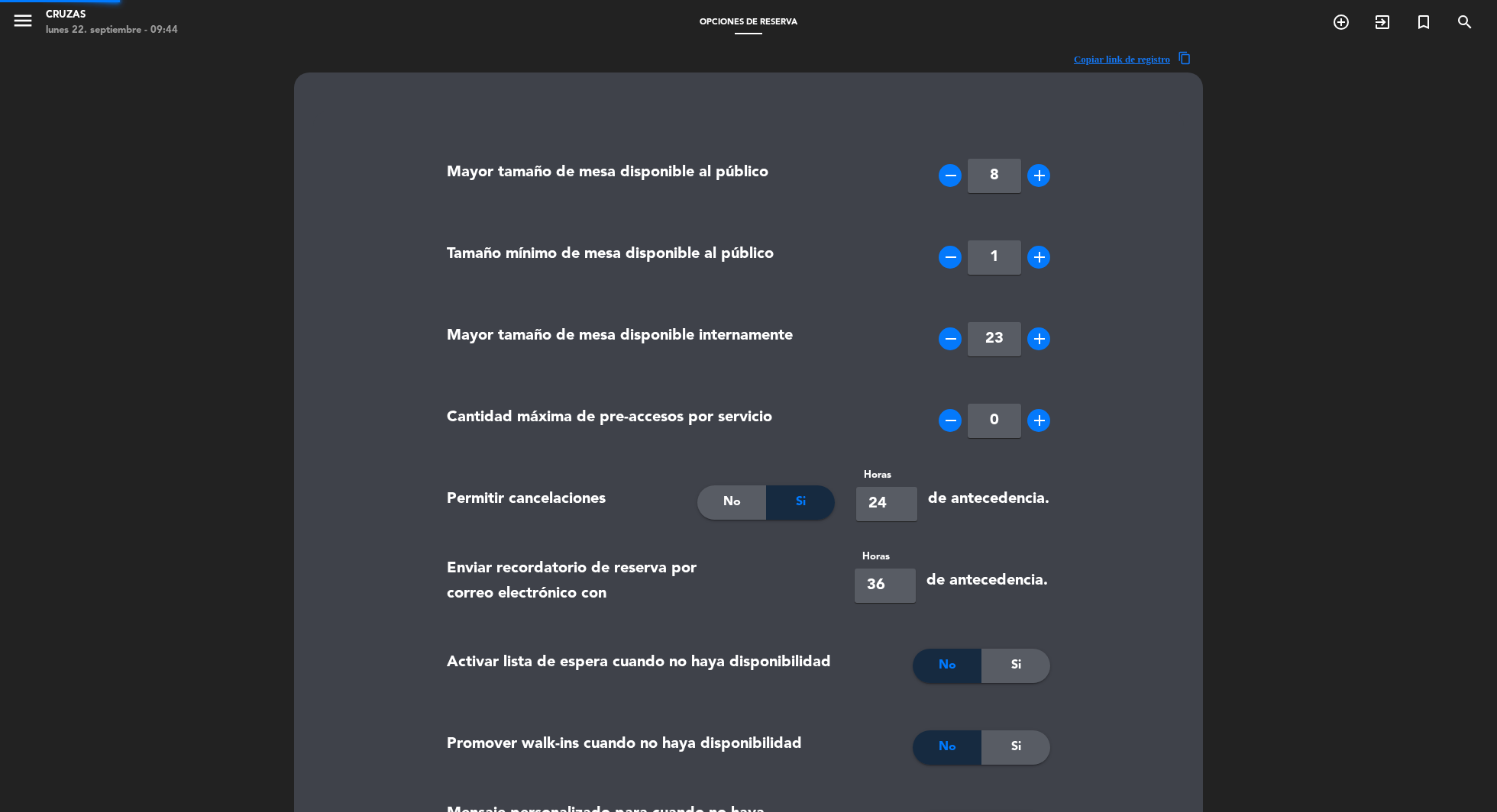
type input "[PHONE_NUMBER]"
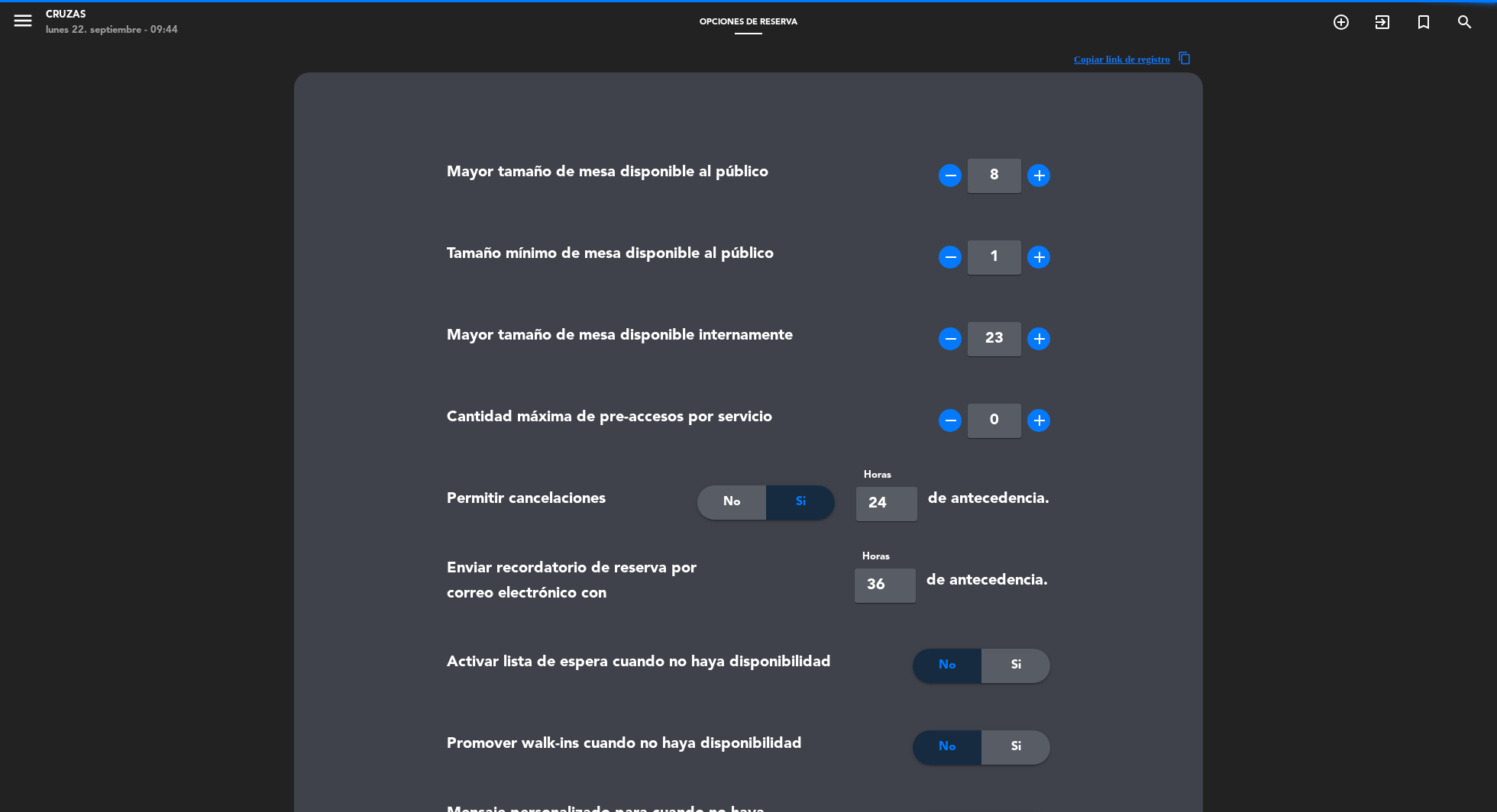
click at [947, 262] on icon "remove" at bounding box center [950, 257] width 18 height 18
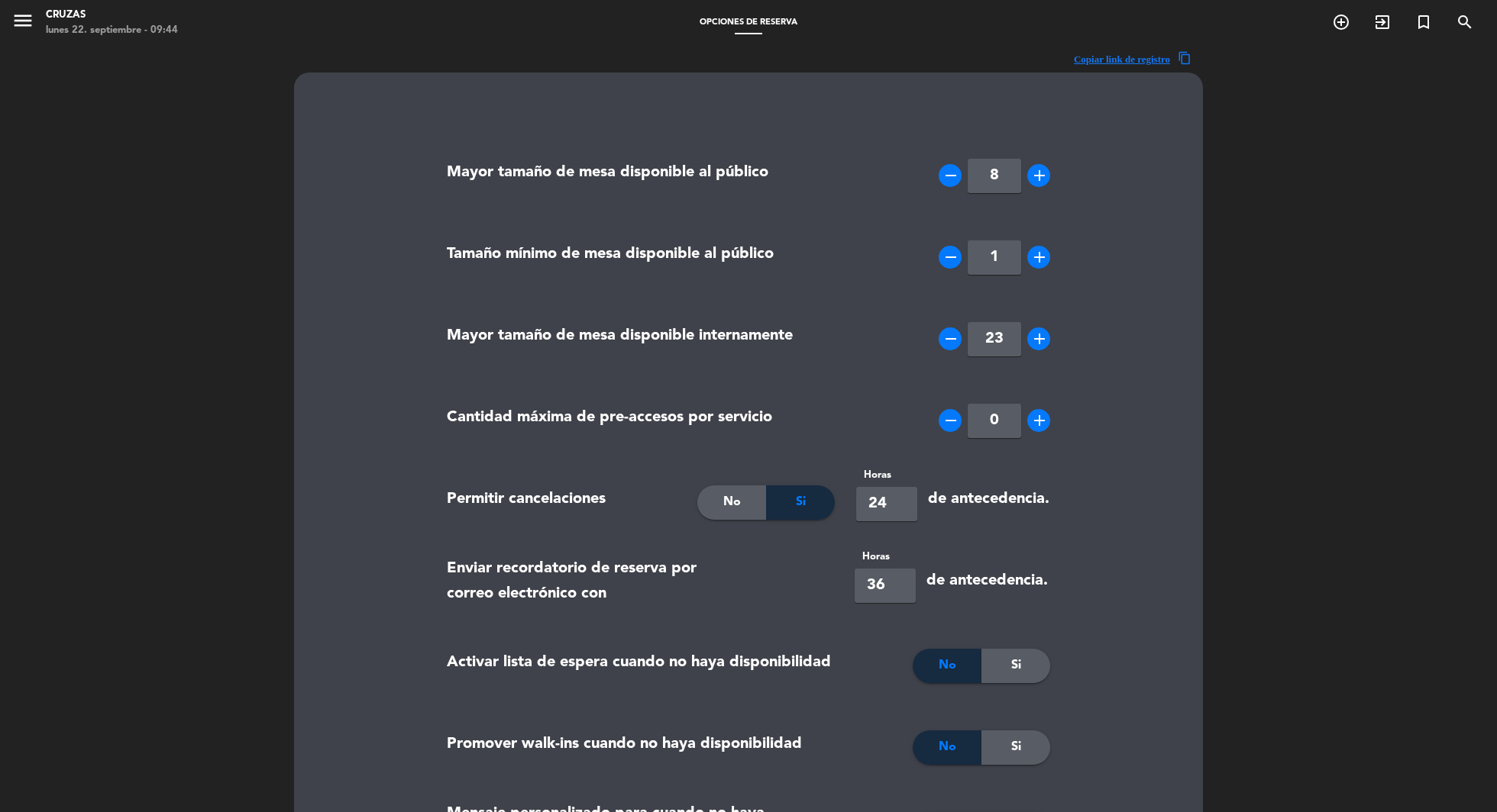
click at [1040, 253] on icon "add" at bounding box center [1040, 257] width 18 height 18
type input "2"
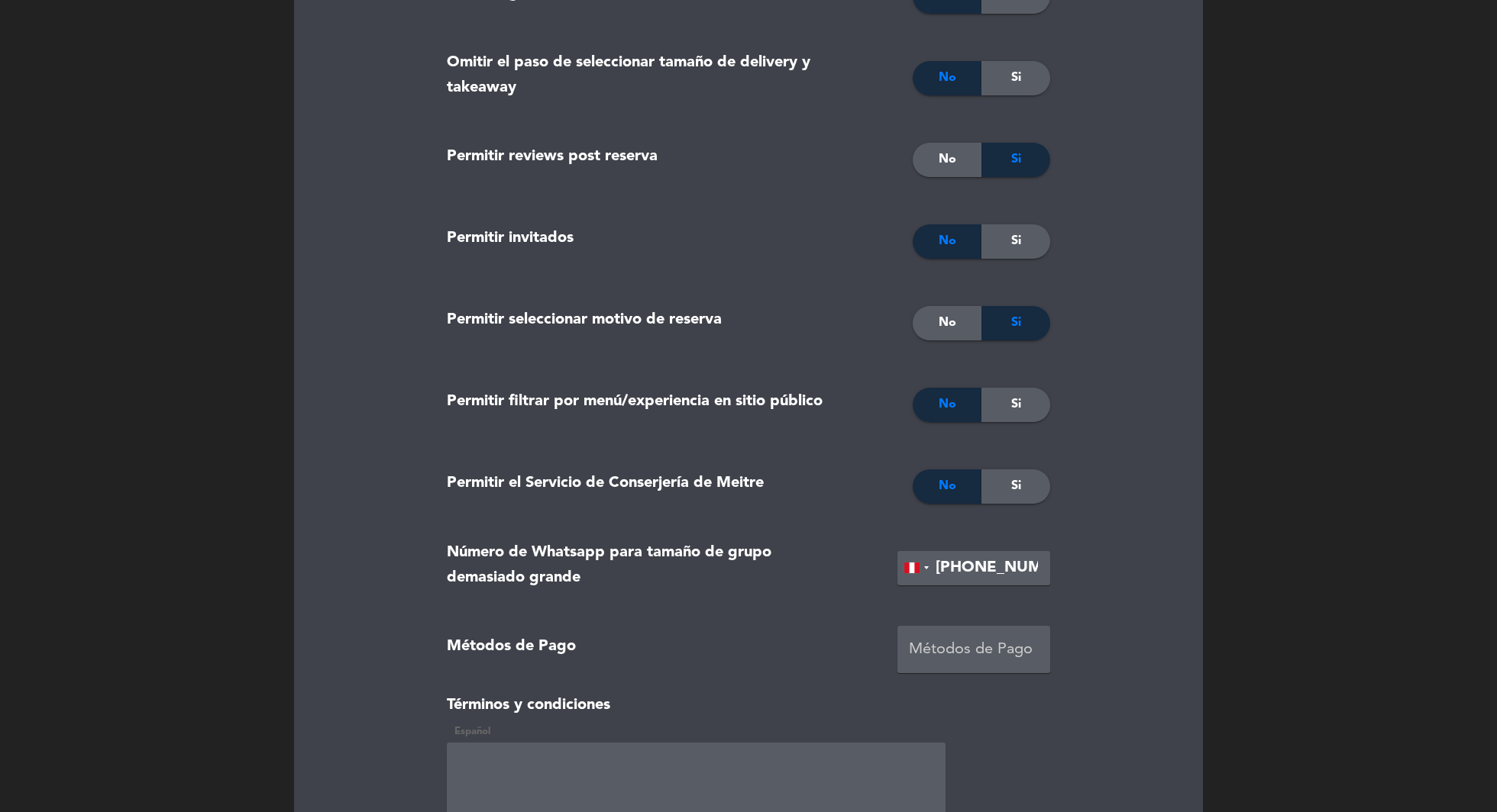
scroll to position [3100, 0]
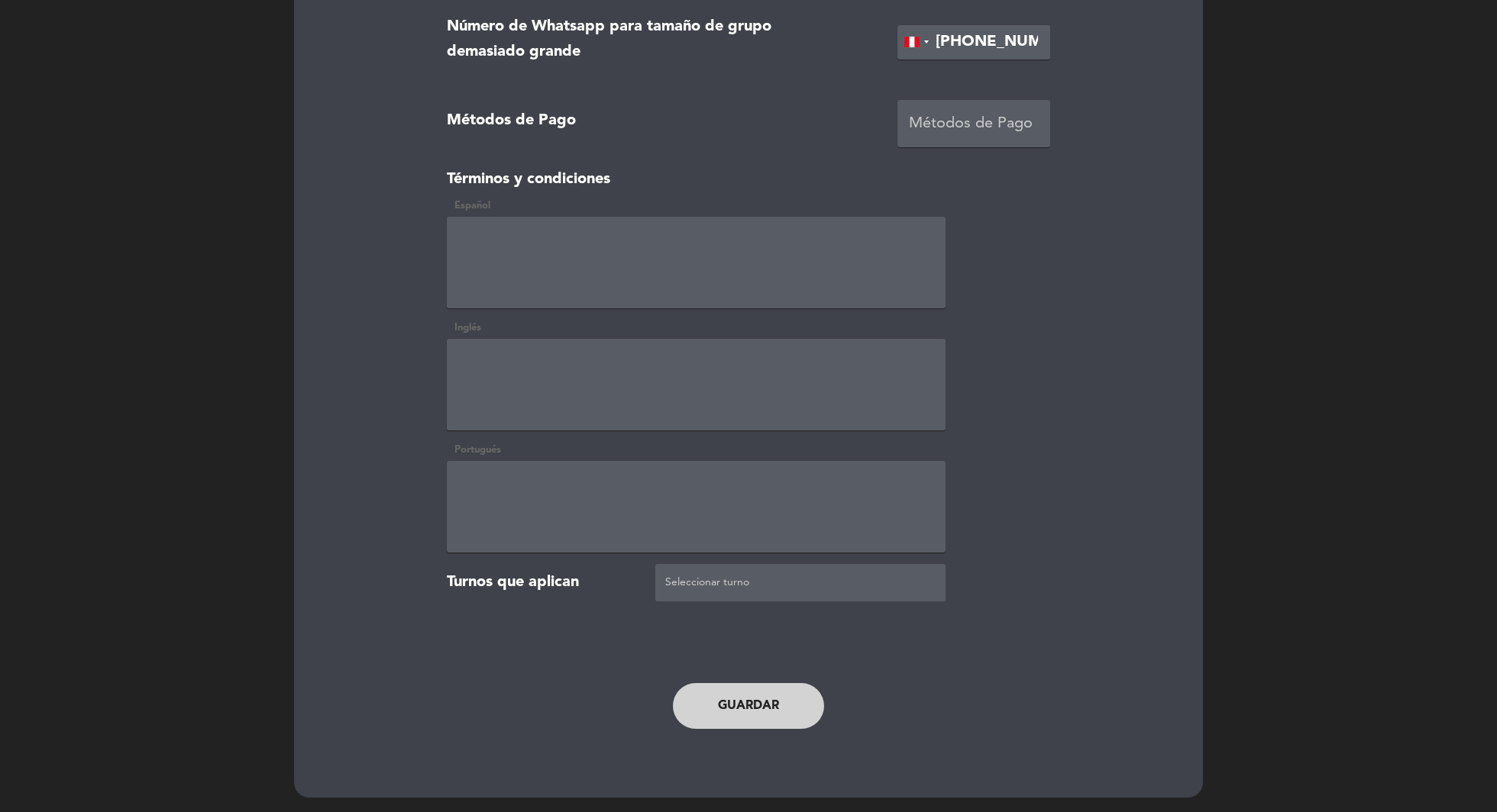
click at [774, 700] on button "Guardar" at bounding box center [748, 706] width 151 height 45
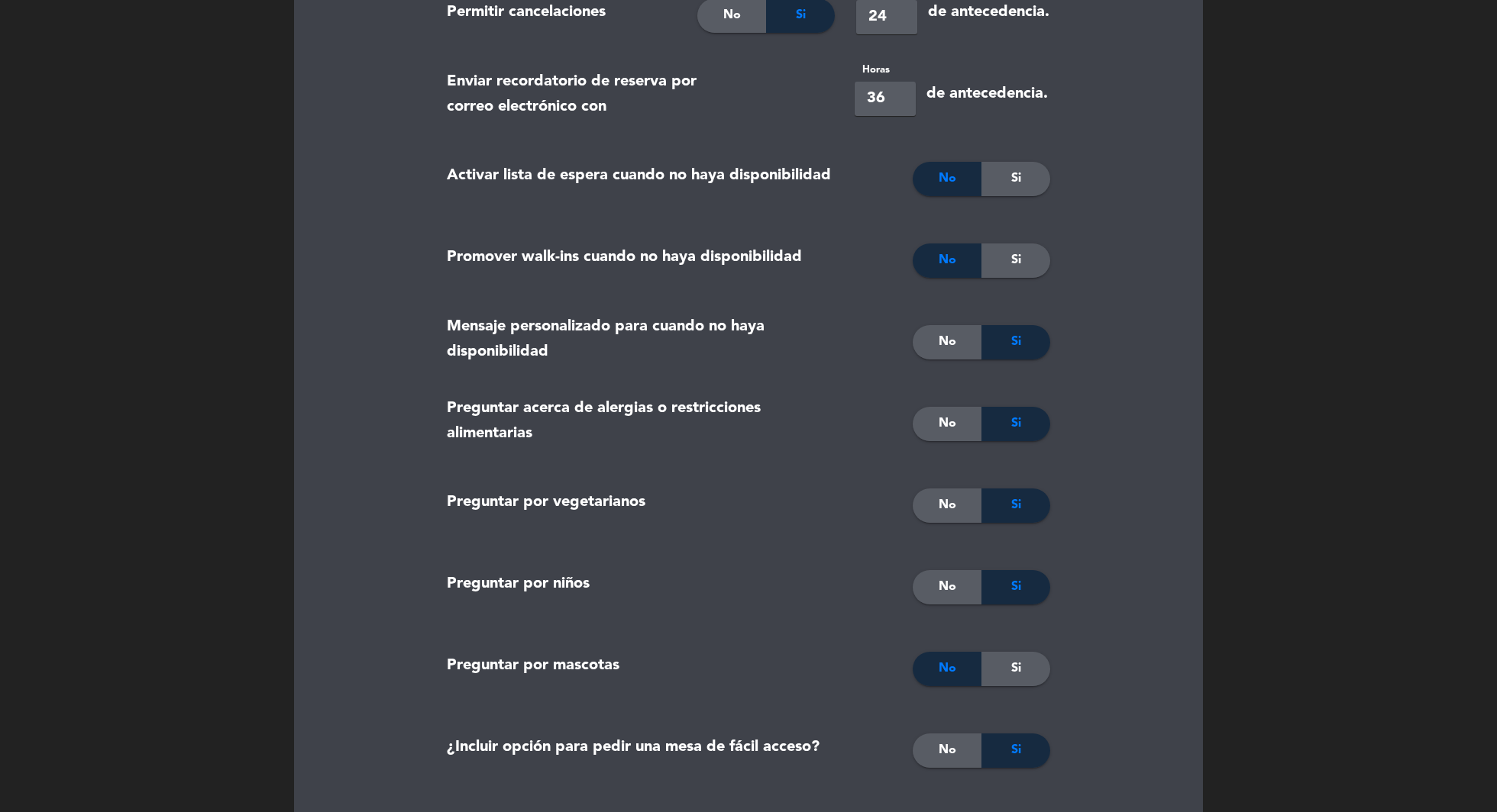
scroll to position [0, 0]
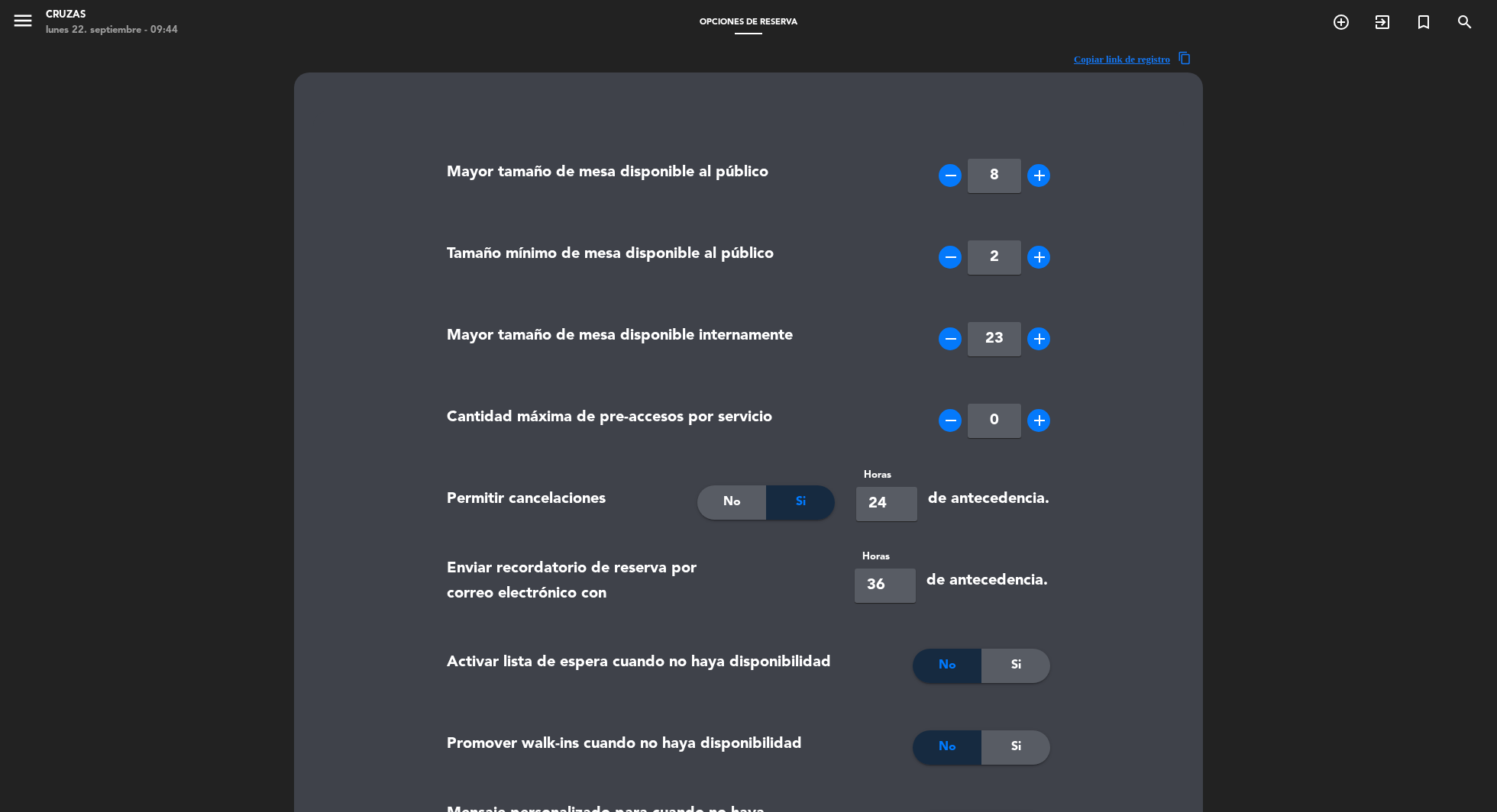
click at [9, 12] on div "menu Cruzas [DATE] 22. septiembre - 09:44" at bounding box center [187, 22] width 374 height 35
click at [17, 19] on icon "menu" at bounding box center [23, 21] width 23 height 23
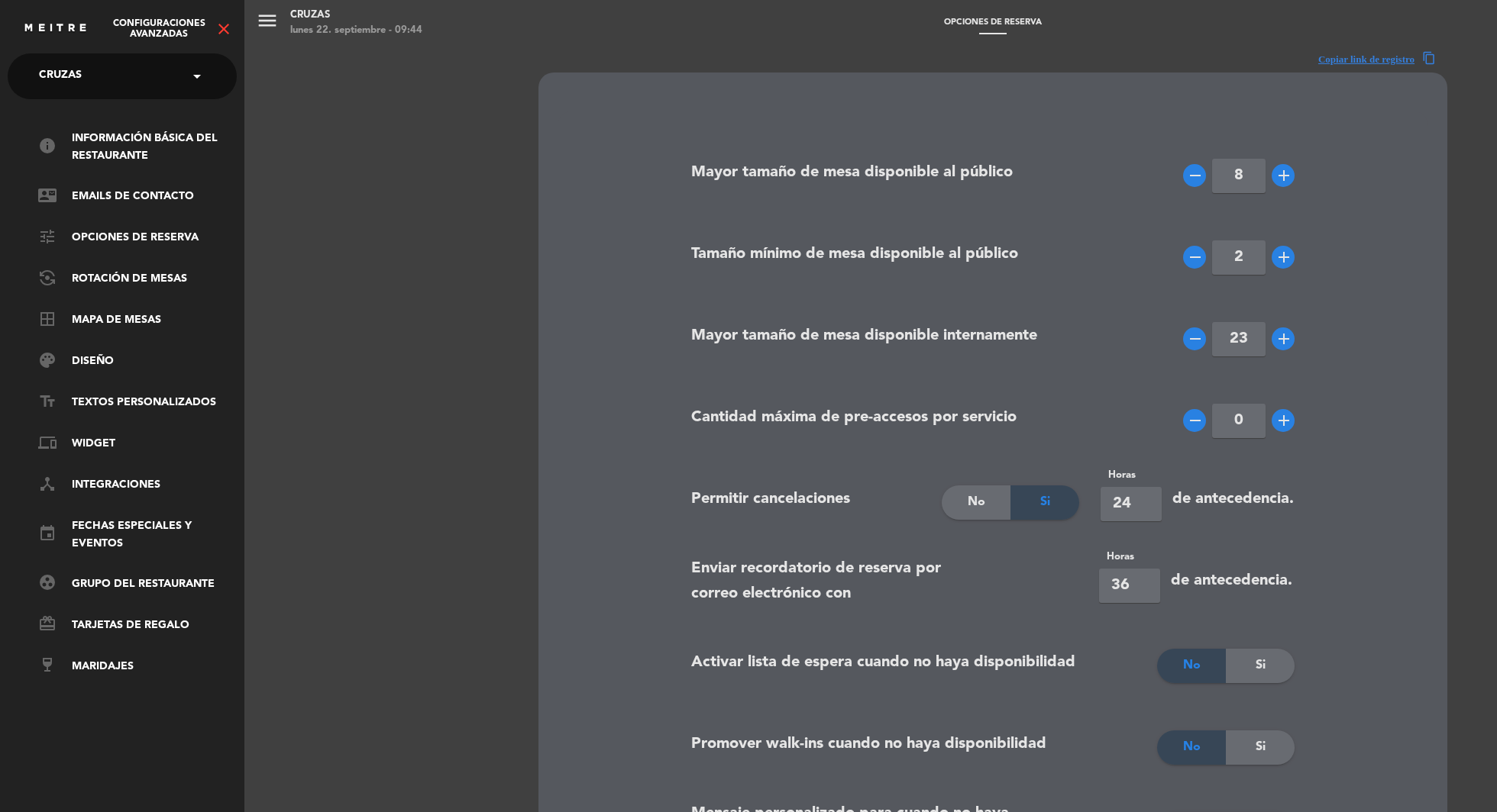
click at [218, 26] on icon "close" at bounding box center [224, 29] width 18 height 18
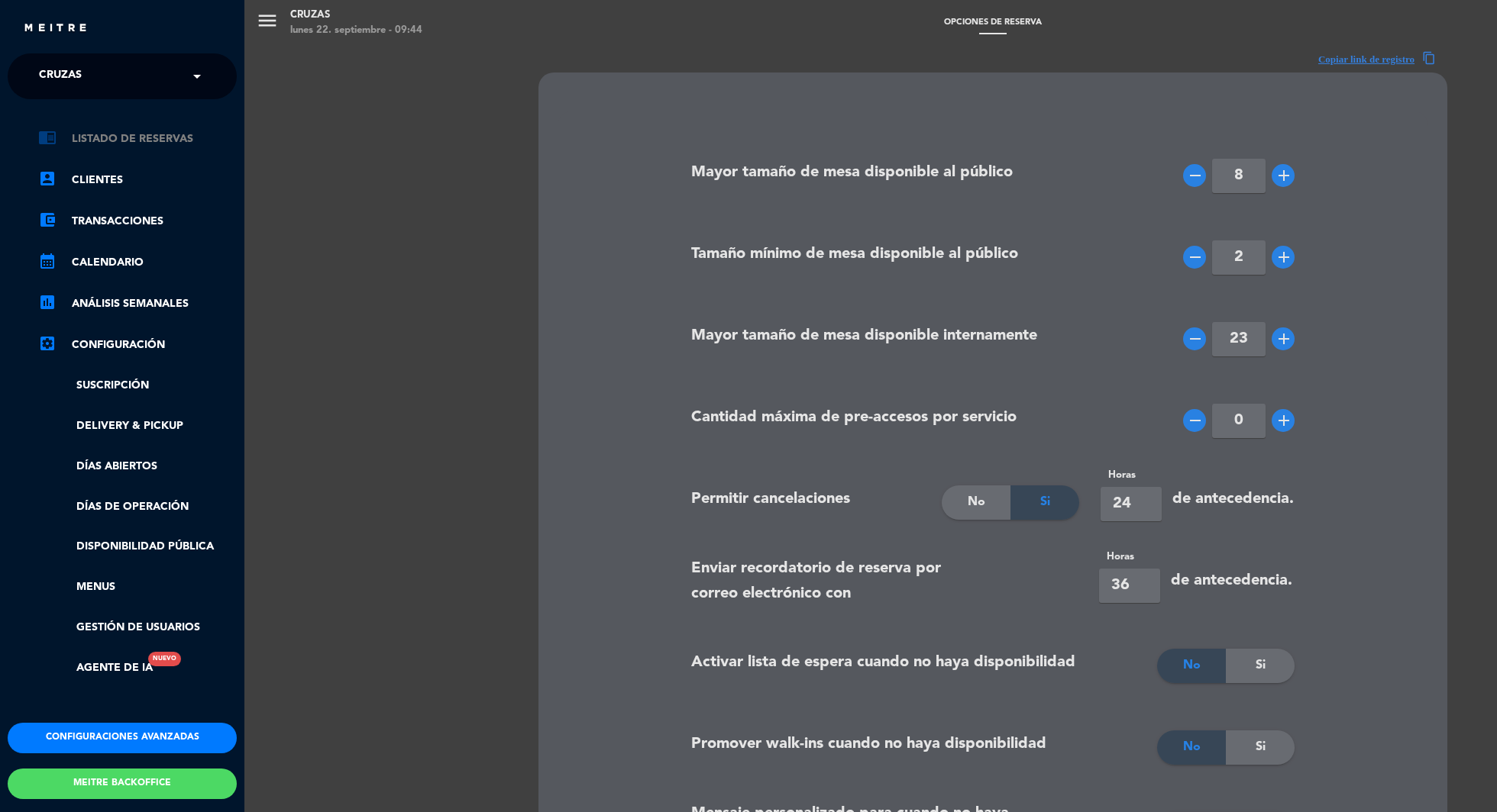
click at [141, 135] on link "chrome_reader_mode Listado de Reservas" at bounding box center [137, 139] width 198 height 18
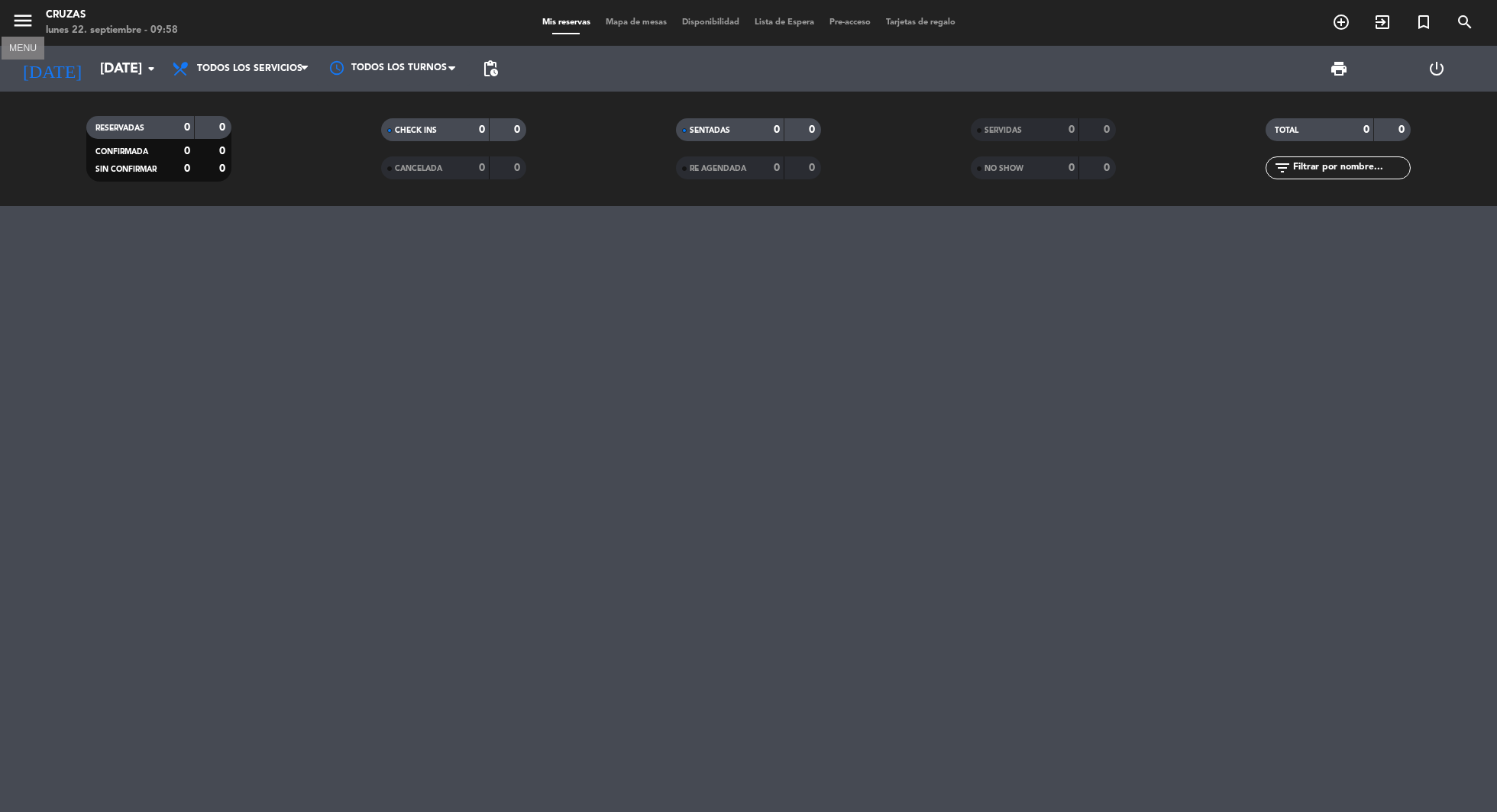
click at [20, 21] on icon "menu" at bounding box center [23, 21] width 23 height 23
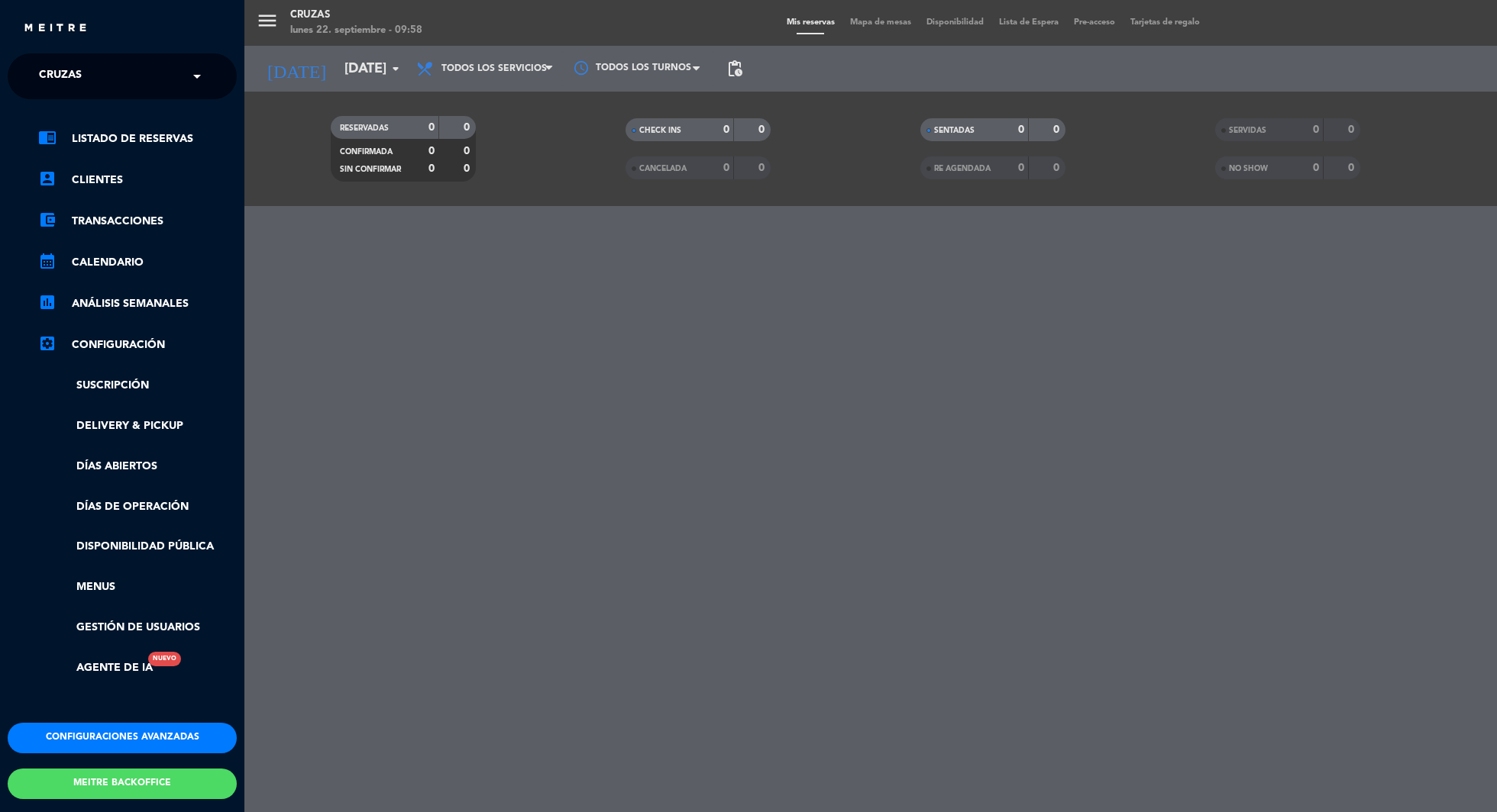
click at [869, 371] on div "menu Cruzas [DATE] 22. septiembre - 09:58 Mis reservas Mapa de mesas Disponibil…" at bounding box center [992, 406] width 1497 height 812
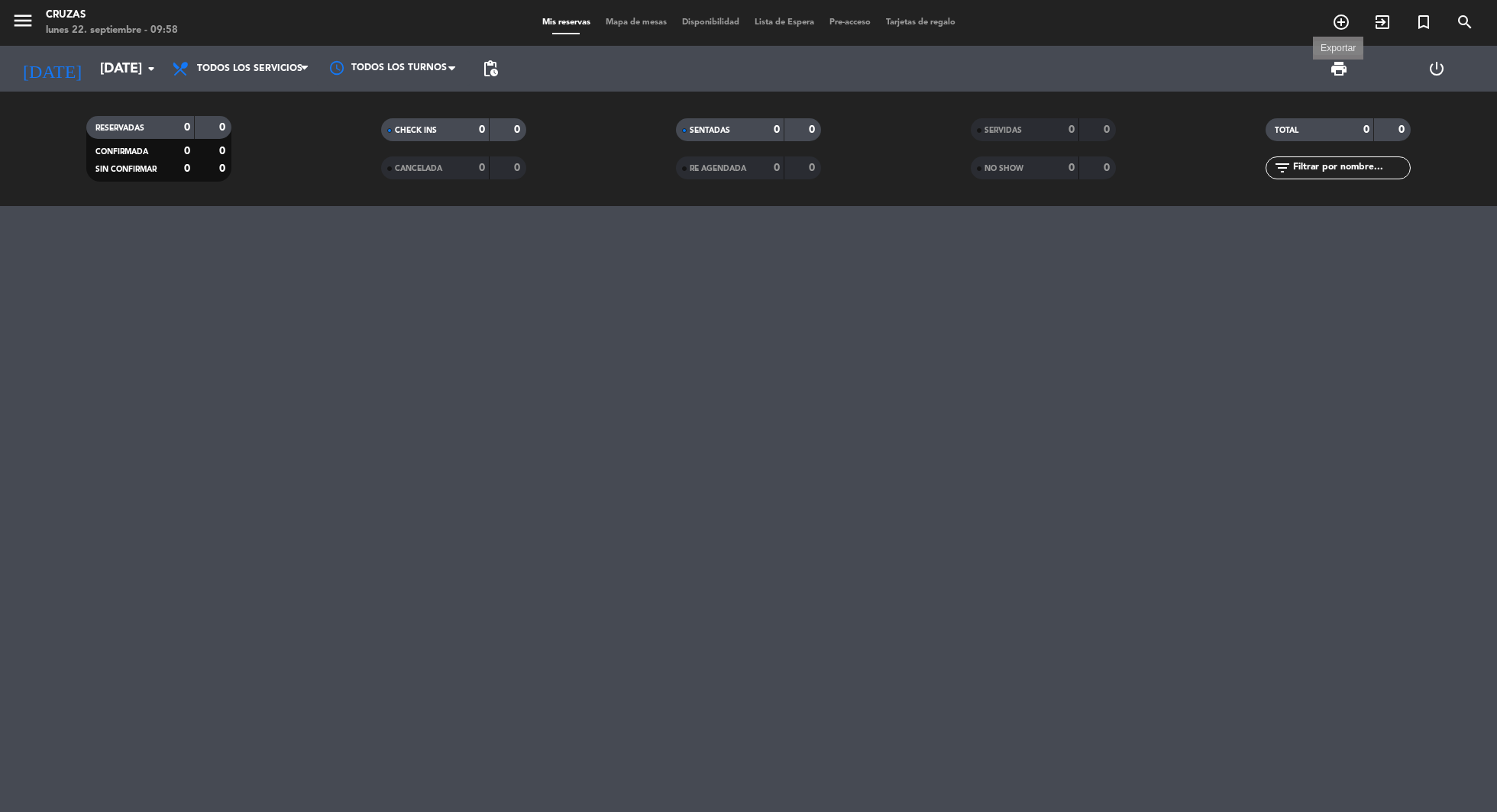
click at [1338, 70] on span "print" at bounding box center [1338, 68] width 18 height 18
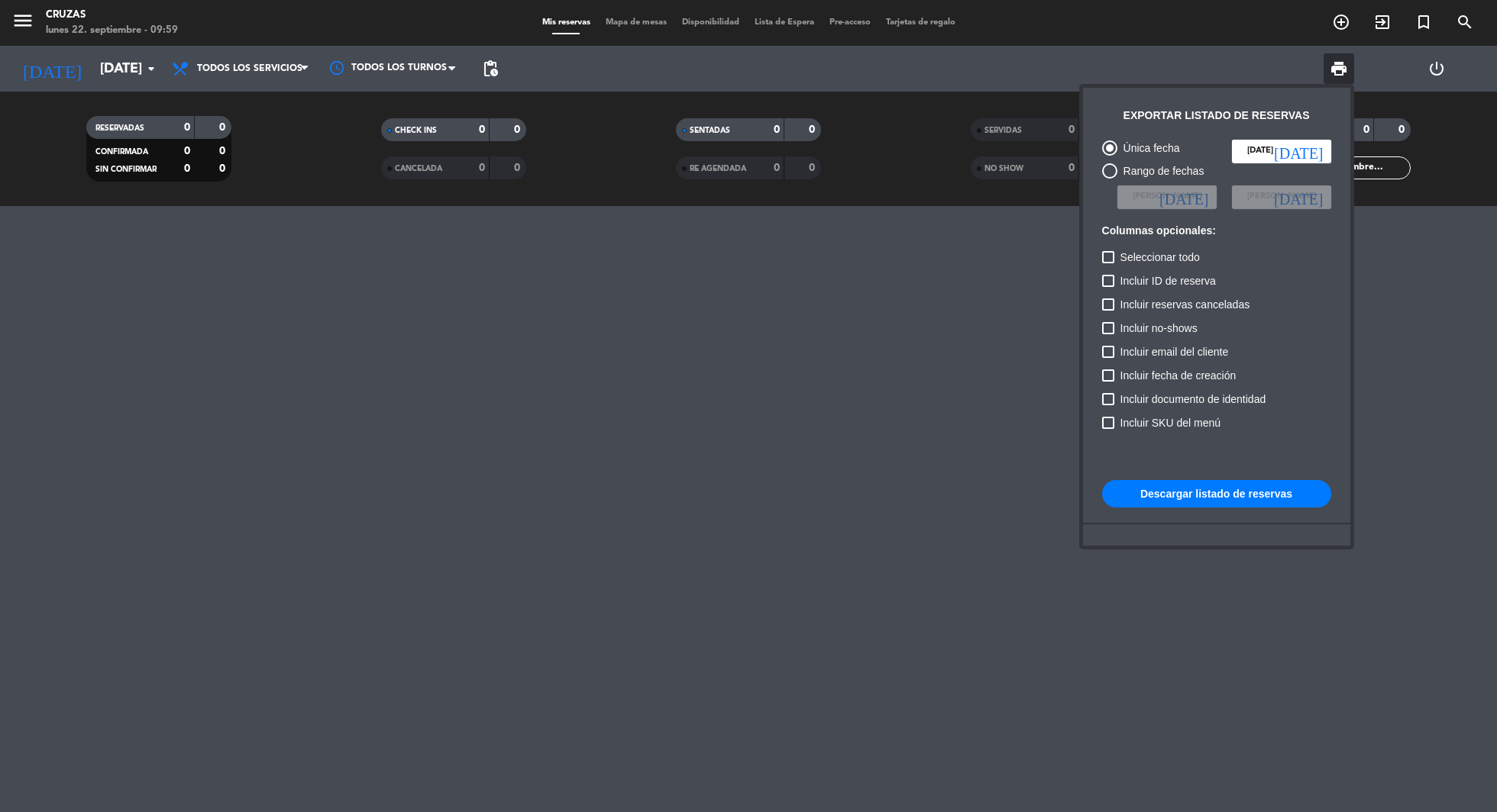
click at [760, 524] on div at bounding box center [748, 406] width 1497 height 812
